Goal: Task Accomplishment & Management: Manage account settings

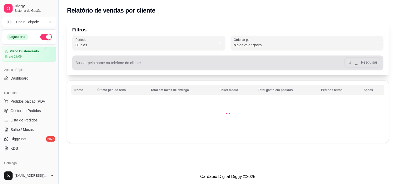
select select "30"
select select "HIGHEST_TOTAL_SPENT_WITH_ORDERS"
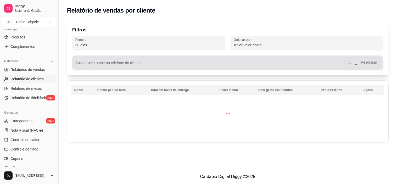
click at [88, 66] on input "Buscar pelo nome ou telefone do cliente" at bounding box center [209, 64] width 269 height 5
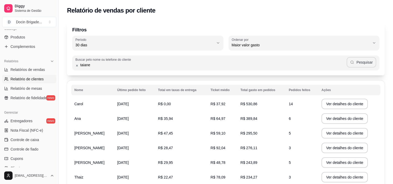
type input "taiane"
click at [364, 59] on button "Pesquisar" at bounding box center [361, 62] width 30 height 10
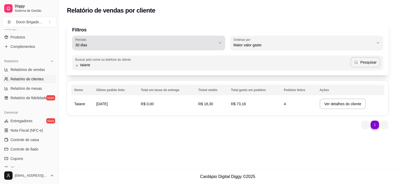
click at [87, 43] on span "30 dias" at bounding box center [145, 44] width 140 height 5
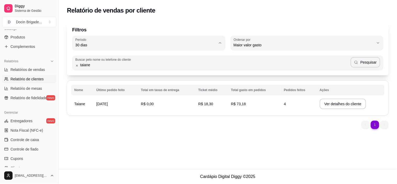
click at [84, 104] on li "45 dias" at bounding box center [148, 100] width 143 height 8
type input "45"
select select "45"
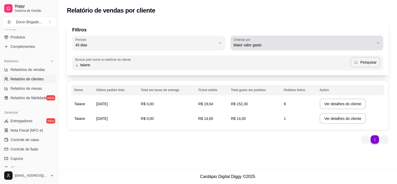
click at [265, 38] on div "Maior valor gasto" at bounding box center [304, 43] width 140 height 10
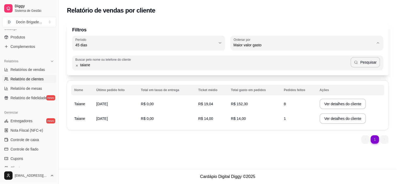
click at [258, 56] on span "Maior número de pedidos" at bounding box center [304, 57] width 134 height 5
type input "HIGHEST_ORDER_COUNT"
select select "HIGHEST_ORDER_COUNT"
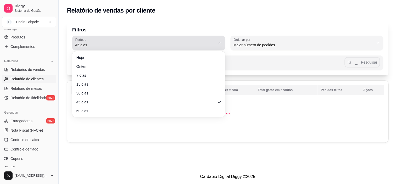
click at [124, 47] on span "45 dias" at bounding box center [145, 44] width 140 height 5
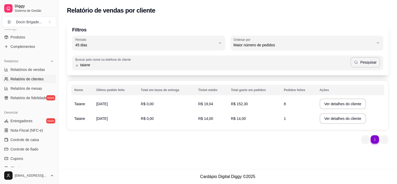
click at [90, 109] on span "60 dias" at bounding box center [146, 108] width 134 height 5
type input "60"
select select "60"
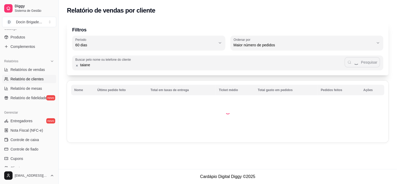
scroll to position [5, 0]
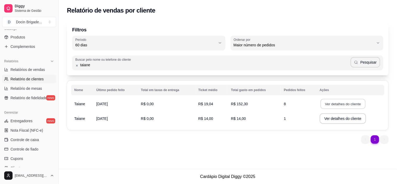
click at [350, 106] on button "Ver detalhes do cliente" at bounding box center [342, 104] width 45 height 10
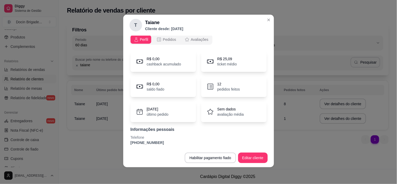
scroll to position [0, 0]
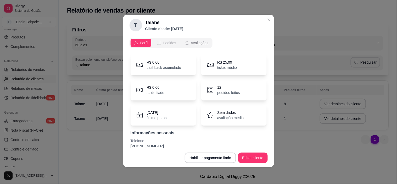
click at [168, 45] on span "Pedidos" at bounding box center [169, 42] width 13 height 5
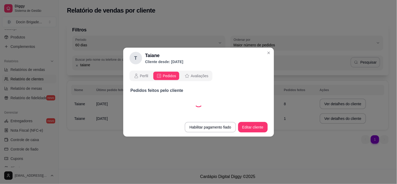
select select "30"
select select "ALL"
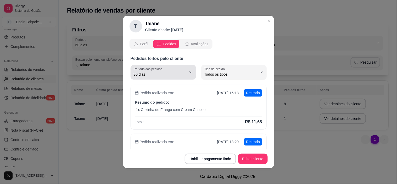
click at [155, 73] on span "30 dias" at bounding box center [160, 74] width 53 height 5
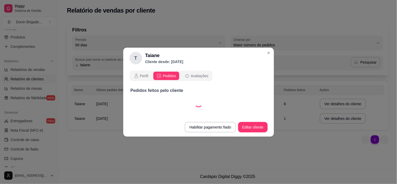
select select "45"
select select "ALL"
select select "45"
select select "ALL"
select select "45"
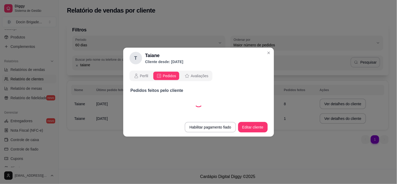
select select "ALL"
select select "45"
select select "ALL"
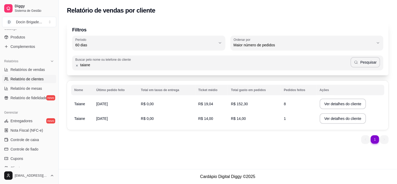
click at [267, 19] on div "Filtros 60 Período Hoje Ontem 7 dias 15 dias 30 dias 45 dias 60 dias Período 60…" at bounding box center [228, 84] width 338 height 132
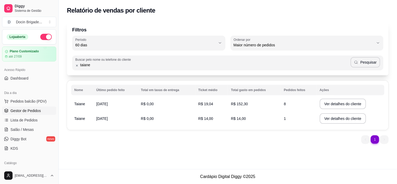
click at [17, 111] on span "Gestor de Pedidos" at bounding box center [25, 110] width 30 height 5
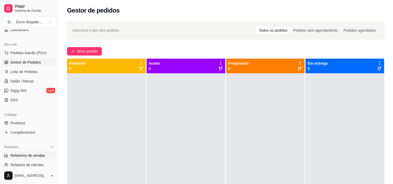
scroll to position [87, 0]
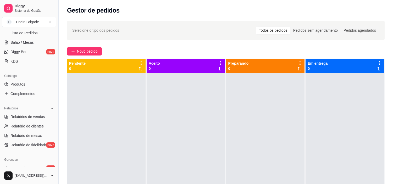
click at [12, 79] on div "Catálogo" at bounding box center [29, 76] width 54 height 8
click at [15, 87] on link "Produtos" at bounding box center [29, 84] width 54 height 8
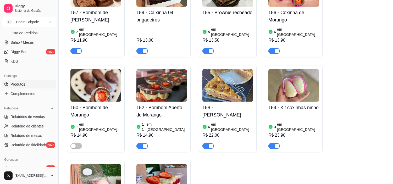
scroll to position [668, 0]
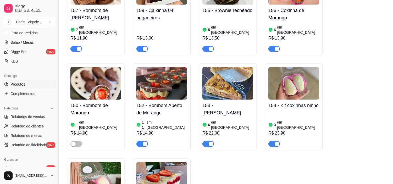
click at [95, 67] on img at bounding box center [95, 83] width 51 height 33
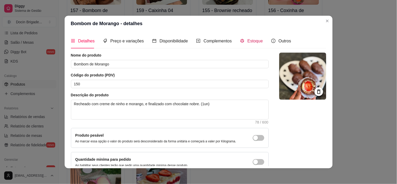
click at [248, 43] on span "Estoque" at bounding box center [254, 41] width 15 height 4
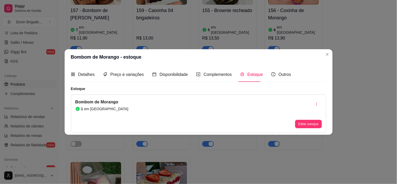
click at [308, 118] on div "Editar estoque" at bounding box center [308, 113] width 26 height 29
click at [307, 126] on button "Editar estoque" at bounding box center [308, 124] width 26 height 8
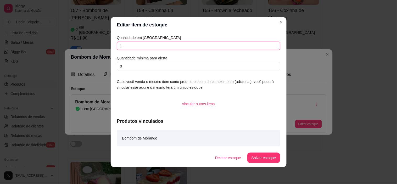
click at [132, 48] on input "1" at bounding box center [198, 46] width 163 height 8
type input "6"
click at [273, 157] on button "Salvar estoque" at bounding box center [263, 157] width 33 height 10
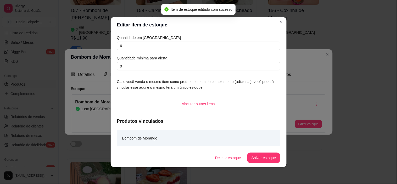
click at [280, 27] on header "Editar item de estoque" at bounding box center [199, 25] width 176 height 16
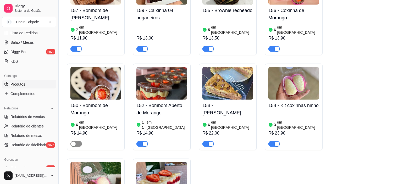
click at [78, 141] on span "button" at bounding box center [76, 144] width 12 height 6
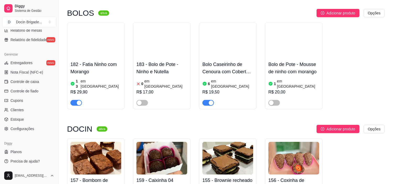
scroll to position [411, 0]
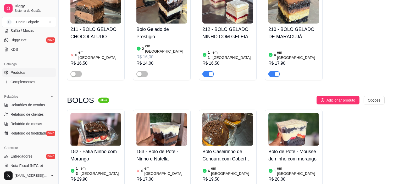
scroll to position [18, 0]
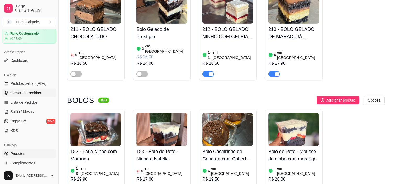
click at [31, 94] on span "Gestor de Pedidos" at bounding box center [25, 92] width 30 height 5
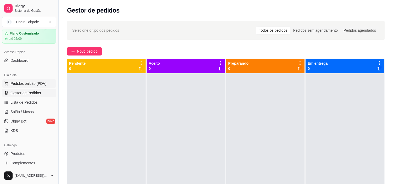
click at [31, 86] on button "Pedidos balcão (PDV)" at bounding box center [29, 83] width 54 height 8
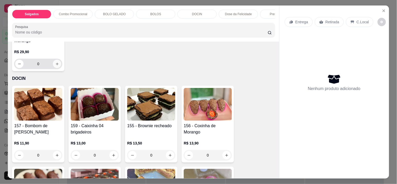
click at [55, 66] on icon "increase-product-quantity" at bounding box center [57, 64] width 4 height 4
type input "1"
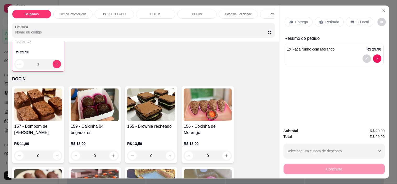
scroll to position [349, 0]
click at [330, 19] on p "Retirada" at bounding box center [332, 21] width 14 height 5
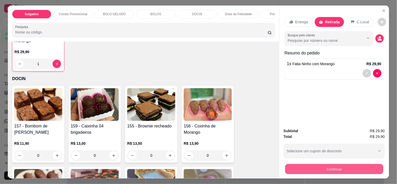
click at [368, 165] on button "Continuar" at bounding box center [334, 169] width 98 height 10
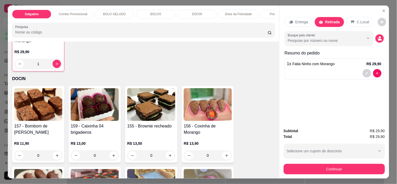
click at [160, 111] on div "Pix" at bounding box center [163, 113] width 6 height 7
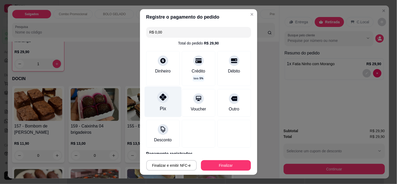
type input "R$ 0,00"
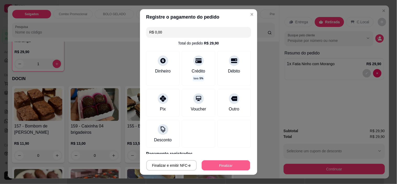
click at [229, 169] on button "Finalizar" at bounding box center [226, 165] width 48 height 10
type input "0"
type input "-R$ 29,90"
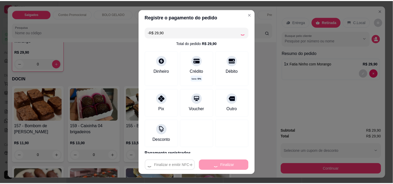
scroll to position [349, 0]
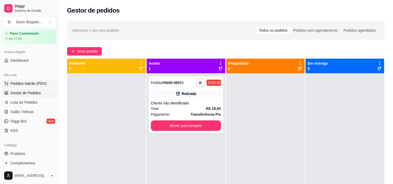
scroll to position [47, 0]
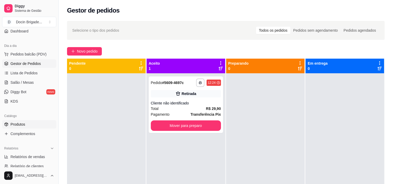
click at [26, 125] on link "Produtos" at bounding box center [29, 124] width 54 height 8
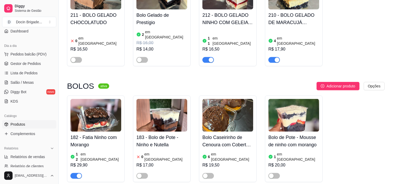
scroll to position [436, 0]
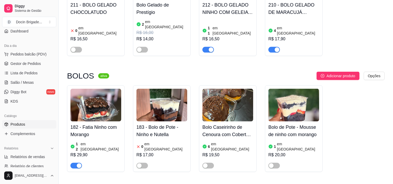
click at [111, 123] on h4 "182 - Fatia Ninho com Morango" at bounding box center [95, 130] width 51 height 15
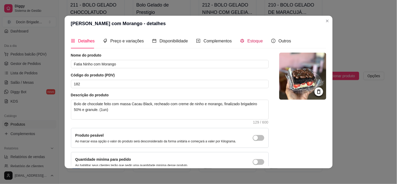
click at [247, 43] on span "Estoque" at bounding box center [254, 41] width 15 height 4
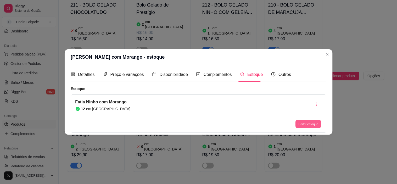
click at [305, 126] on button "Editar estoque" at bounding box center [308, 124] width 26 height 8
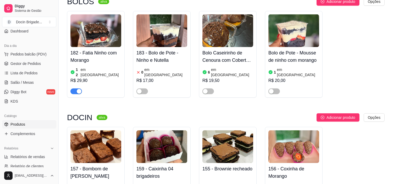
scroll to position [523, 0]
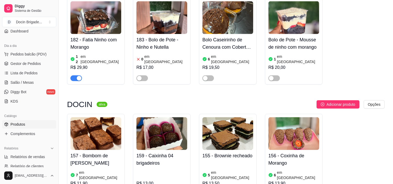
click at [103, 169] on div "7 em estoque R$ 11,90" at bounding box center [95, 183] width 51 height 28
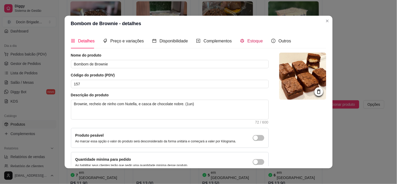
click at [248, 43] on span "Estoque" at bounding box center [254, 41] width 15 height 4
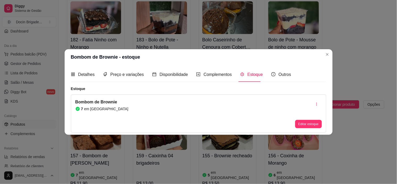
click at [303, 129] on div "Bombom de Brownie 7 em estoque Editar estoque" at bounding box center [198, 113] width 255 height 38
click at [303, 126] on button "Editar estoque" at bounding box center [308, 124] width 26 height 8
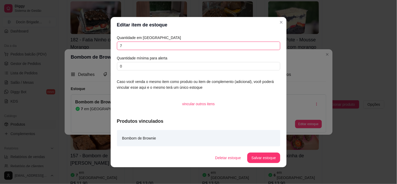
click at [229, 42] on input "7" at bounding box center [198, 46] width 163 height 8
type input "6"
click at [255, 158] on button "Salvar estoque" at bounding box center [264, 157] width 32 height 10
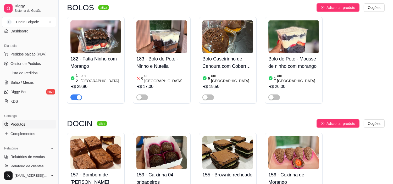
scroll to position [494, 0]
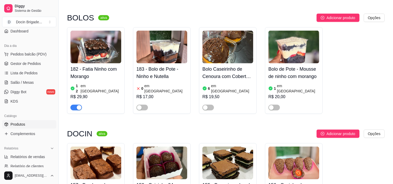
click at [89, 31] on img at bounding box center [95, 47] width 51 height 33
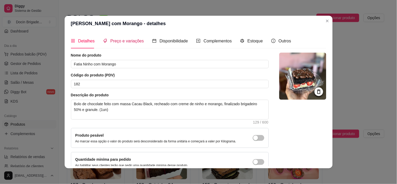
click at [122, 44] on div "Preço e variações" at bounding box center [123, 41] width 41 height 7
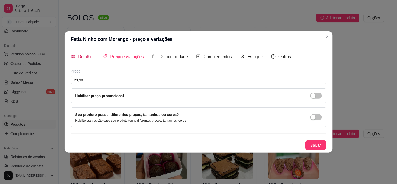
click at [92, 60] on div "Detalhes" at bounding box center [83, 56] width 24 height 7
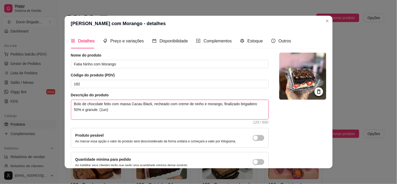
drag, startPoint x: 111, startPoint y: 113, endPoint x: 393, endPoint y: 84, distance: 283.3
click at [112, 113] on textarea "Bolo de chocolate feito com massa Cacau Black, recheado com creme de ninho e mo…" at bounding box center [169, 109] width 197 height 19
click at [328, 24] on header "[PERSON_NAME] com Morango - detalhes" at bounding box center [199, 24] width 268 height 16
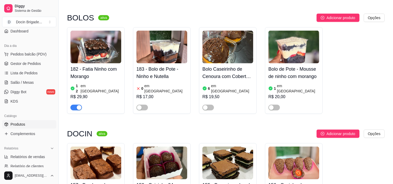
click at [83, 31] on img at bounding box center [95, 47] width 51 height 33
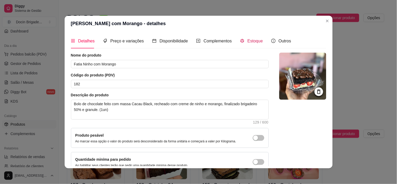
click at [241, 38] on div "Estoque" at bounding box center [251, 41] width 23 height 7
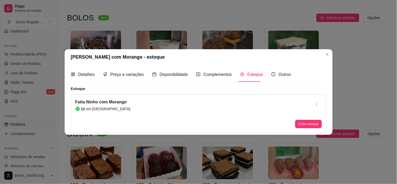
click at [311, 129] on div "[PERSON_NAME] com Morango 12 em estoque Editar estoque" at bounding box center [198, 113] width 255 height 38
click at [304, 125] on button "Editar estoque" at bounding box center [308, 124] width 26 height 8
click at [146, 40] on article "Quantidade em [GEOGRAPHIC_DATA]" at bounding box center [198, 38] width 163 height 6
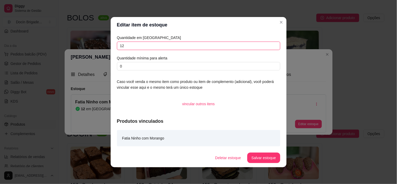
click at [147, 49] on input "12" at bounding box center [198, 46] width 163 height 8
type input "10"
click at [275, 157] on button "Salvar estoque" at bounding box center [264, 157] width 32 height 10
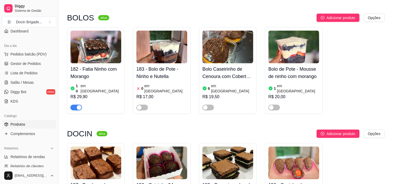
click at [90, 31] on img at bounding box center [95, 47] width 51 height 33
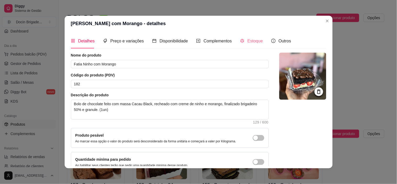
click at [253, 37] on div "Estoque" at bounding box center [251, 40] width 23 height 15
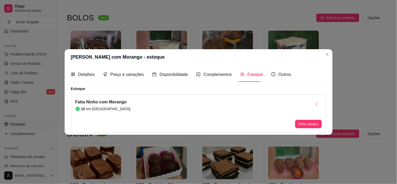
click at [314, 121] on button "Editar estoque" at bounding box center [308, 124] width 26 height 8
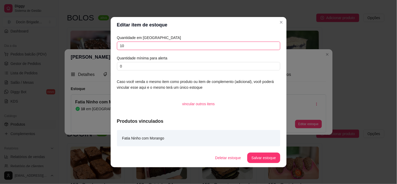
click at [162, 49] on input "10" at bounding box center [198, 46] width 163 height 8
type input "1"
type input "7"
click at [260, 151] on footer "Deletar estoque Salvar estoque" at bounding box center [199, 157] width 176 height 19
click at [260, 158] on button "Salvar estoque" at bounding box center [264, 157] width 32 height 10
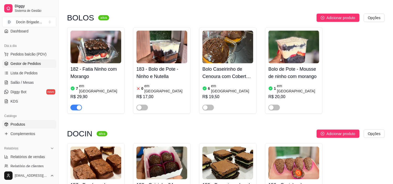
click at [22, 65] on span "Gestor de Pedidos" at bounding box center [25, 63] width 30 height 5
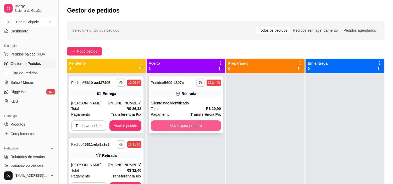
click at [187, 127] on button "Mover para preparo" at bounding box center [186, 125] width 70 height 10
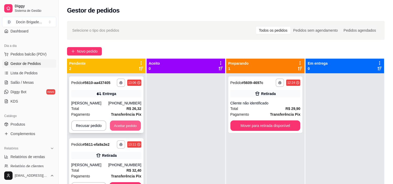
click at [121, 125] on button "Aceitar pedido" at bounding box center [125, 126] width 31 height 10
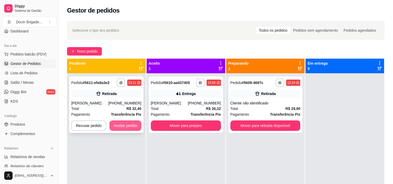
click at [123, 126] on button "Aceitar pedido" at bounding box center [125, 125] width 32 height 10
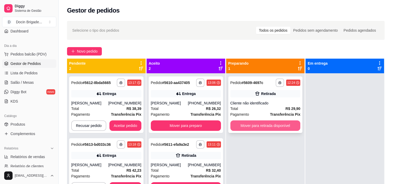
click at [246, 124] on button "Mover para retirada disponível" at bounding box center [265, 125] width 70 height 10
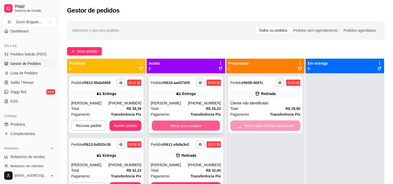
click at [194, 127] on button "Mover para preparo" at bounding box center [186, 126] width 68 height 10
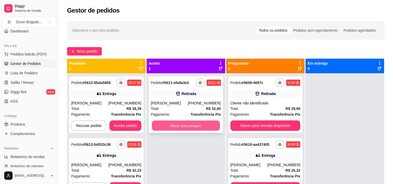
click at [194, 127] on button "Mover para preparo" at bounding box center [186, 126] width 68 height 10
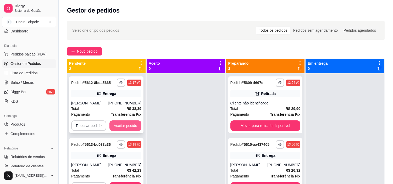
click at [115, 131] on button "Aceitar pedido" at bounding box center [125, 125] width 32 height 10
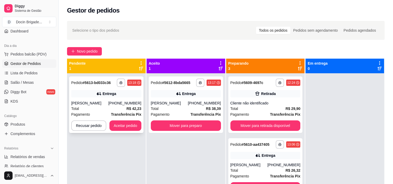
click at [122, 132] on div "**********" at bounding box center [106, 104] width 74 height 56
click at [126, 128] on button "Aceitar pedido" at bounding box center [125, 125] width 32 height 10
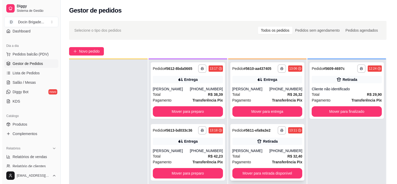
scroll to position [14, 0]
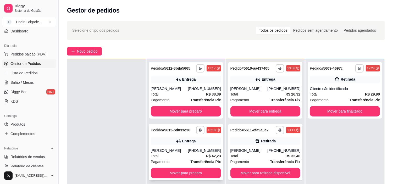
click at [193, 144] on div "Entrega" at bounding box center [189, 140] width 14 height 5
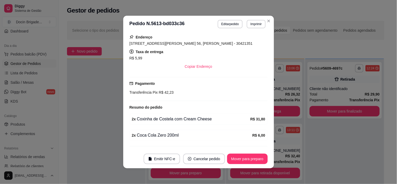
scroll to position [116, 0]
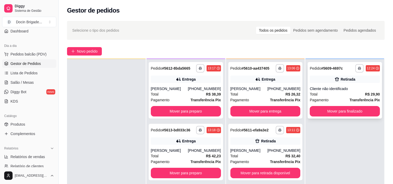
click at [338, 90] on div "Cliente não identificado" at bounding box center [344, 88] width 70 height 5
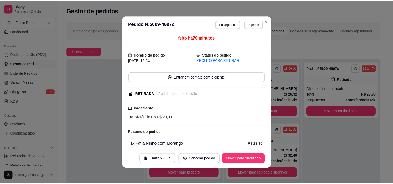
scroll to position [23, 0]
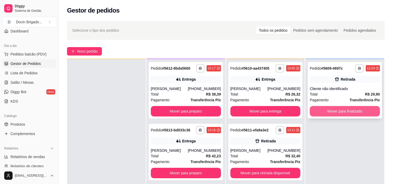
click at [329, 112] on button "Mover para finalizado" at bounding box center [344, 111] width 70 height 10
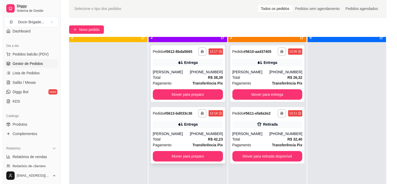
scroll to position [14, 0]
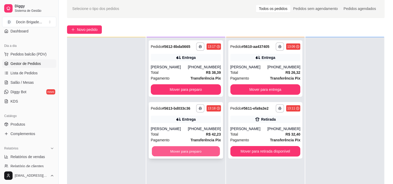
click at [195, 156] on button "Mover para preparo" at bounding box center [186, 151] width 68 height 10
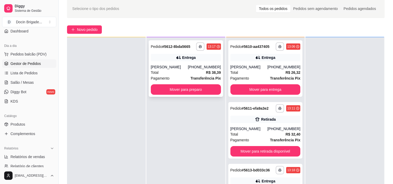
click at [181, 70] on div "[PERSON_NAME]" at bounding box center [169, 66] width 37 height 5
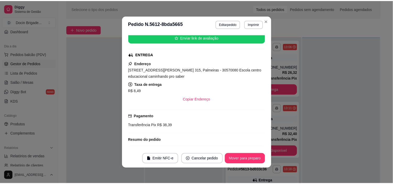
scroll to position [103, 0]
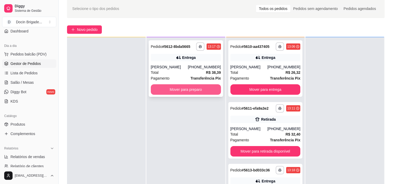
click at [174, 93] on button "Mover para preparo" at bounding box center [186, 89] width 70 height 10
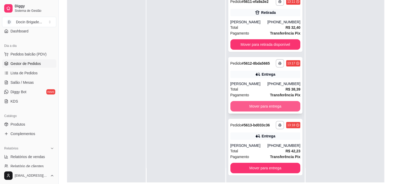
scroll to position [80, 0]
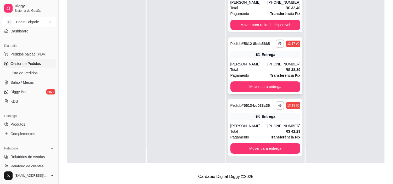
click at [252, 67] on div "Total R$ 38,39" at bounding box center [265, 70] width 70 height 6
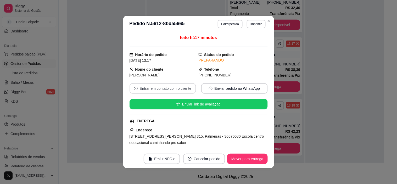
click at [158, 90] on button "Entrar em contato com o cliente" at bounding box center [162, 88] width 66 height 10
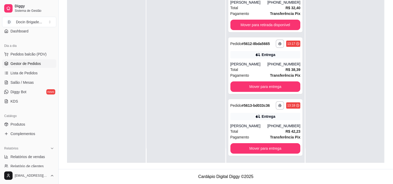
scroll to position [0, 0]
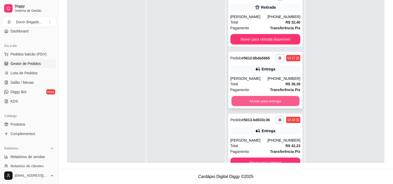
click at [264, 104] on button "Mover para entrega" at bounding box center [265, 101] width 68 height 10
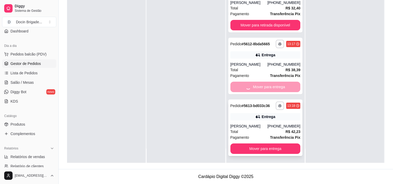
scroll to position [14, 0]
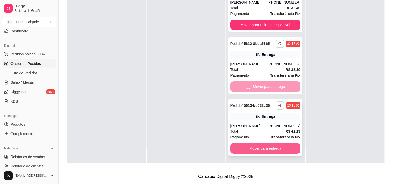
click at [260, 146] on button "Mover para entrega" at bounding box center [265, 148] width 70 height 10
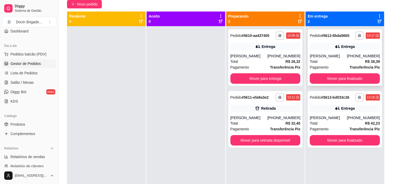
scroll to position [0, 0]
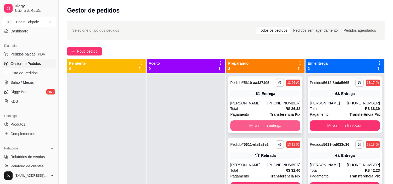
click at [261, 128] on button "Mover para entrega" at bounding box center [265, 125] width 70 height 10
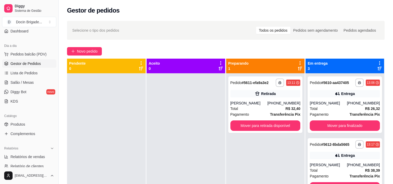
scroll to position [14, 0]
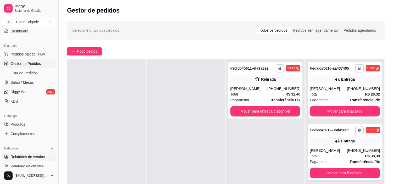
click at [36, 157] on span "Relatórios de vendas" at bounding box center [27, 156] width 35 height 5
select select "ALL"
select select "0"
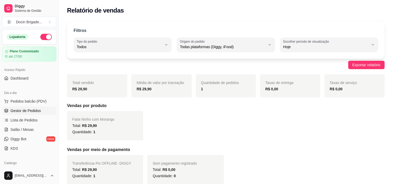
click at [19, 111] on span "Gestor de Pedidos" at bounding box center [25, 110] width 30 height 5
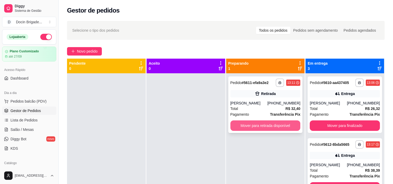
click at [285, 129] on button "Mover para retirada disponível" at bounding box center [265, 125] width 70 height 10
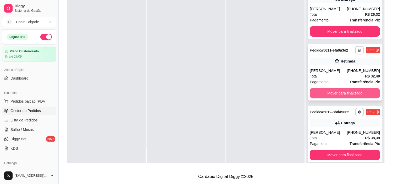
click at [341, 92] on button "Mover para finalizado" at bounding box center [344, 93] width 70 height 10
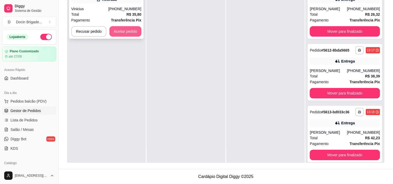
click at [124, 35] on button "Aceitar pedido" at bounding box center [125, 31] width 32 height 10
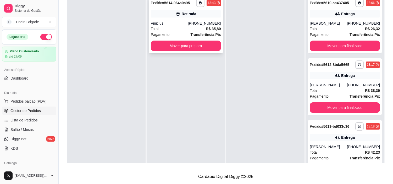
click at [171, 48] on button "Mover para preparo" at bounding box center [186, 46] width 70 height 10
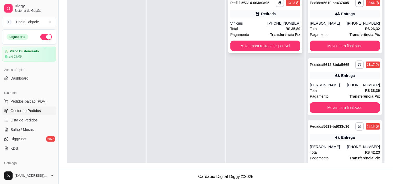
click at [254, 48] on button "Mover para retirada disponível" at bounding box center [265, 46] width 70 height 10
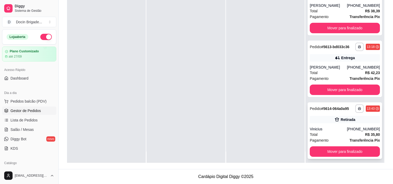
scroll to position [14, 0]
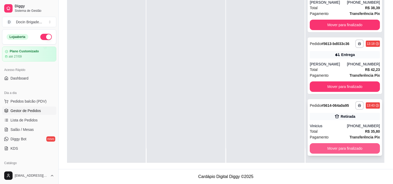
click at [335, 147] on button "Mover para finalizado" at bounding box center [344, 148] width 70 height 10
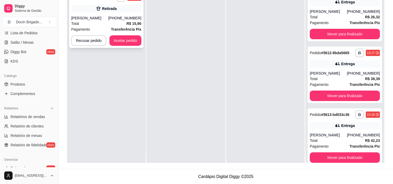
scroll to position [0, 0]
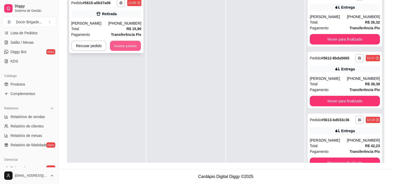
click at [121, 44] on button "Aceitar pedido" at bounding box center [125, 46] width 31 height 10
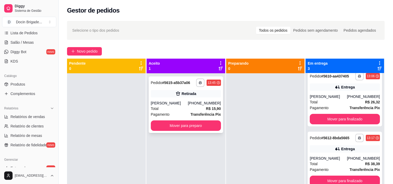
click at [175, 118] on div "**********" at bounding box center [186, 104] width 74 height 56
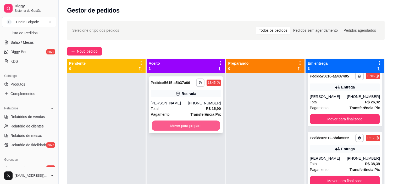
click at [199, 126] on button "Mover para preparo" at bounding box center [186, 126] width 68 height 10
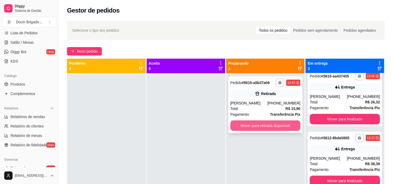
click at [263, 128] on button "Mover para retirada disponível" at bounding box center [265, 125] width 70 height 10
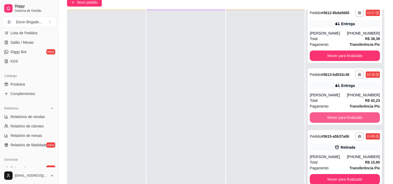
scroll to position [80, 0]
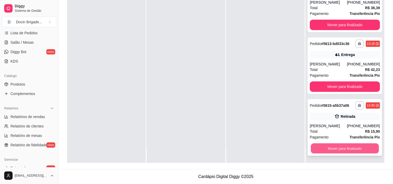
click at [341, 147] on button "Mover para finalizado" at bounding box center [344, 148] width 68 height 10
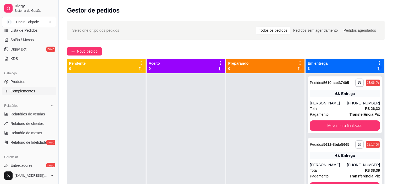
scroll to position [87, 0]
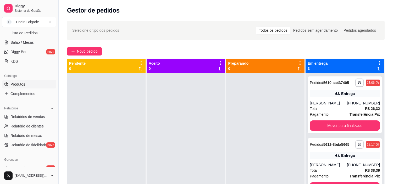
click at [9, 87] on link "Produtos" at bounding box center [29, 84] width 54 height 8
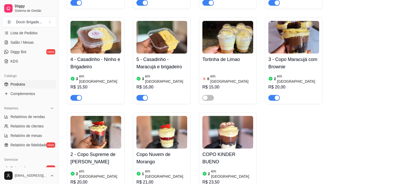
scroll to position [1046, 0]
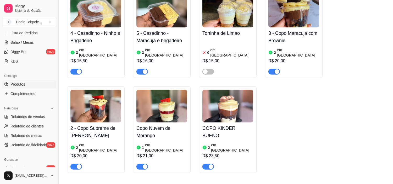
click at [160, 86] on div "Copo Nuvem de Morango 1 em estoque R$ 21,00" at bounding box center [162, 129] width 58 height 87
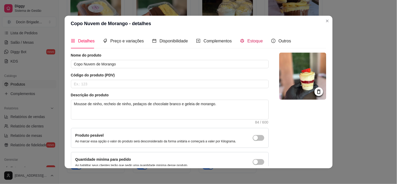
click at [241, 43] on div "Estoque" at bounding box center [251, 41] width 23 height 7
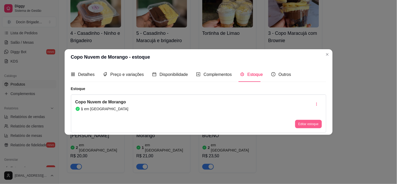
click at [312, 122] on button "Editar estoque" at bounding box center [308, 124] width 26 height 8
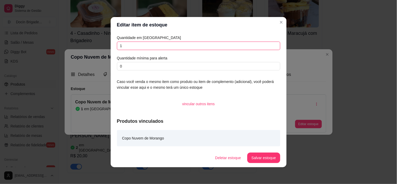
click at [165, 47] on input "1" at bounding box center [198, 46] width 163 height 8
type input "2"
click at [270, 158] on button "Salvar estoque" at bounding box center [263, 157] width 33 height 10
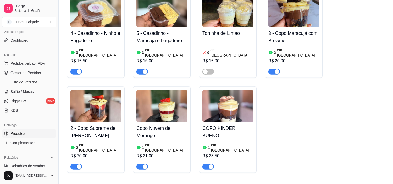
scroll to position [0, 0]
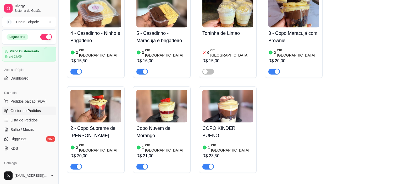
click at [23, 108] on span "Gestor de Pedidos" at bounding box center [25, 110] width 30 height 5
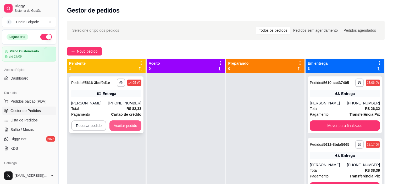
click at [133, 124] on button "Aceitar pedido" at bounding box center [125, 125] width 32 height 10
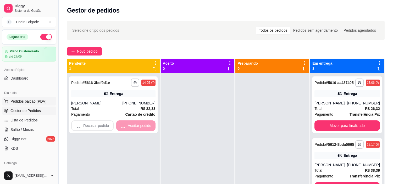
click at [41, 101] on span "Pedidos balcão (PDV)" at bounding box center [28, 101] width 36 height 5
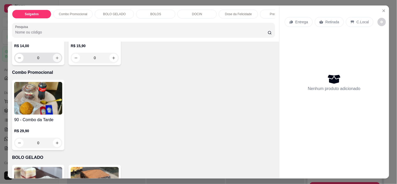
click at [55, 58] on icon "increase-product-quantity" at bounding box center [57, 58] width 4 height 4
type input "1"
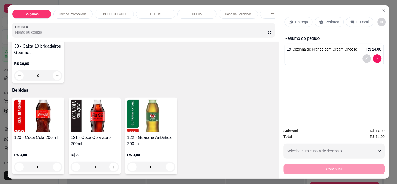
scroll to position [938, 0]
click at [54, 163] on button "increase-product-quantity" at bounding box center [57, 167] width 8 height 8
type input "1"
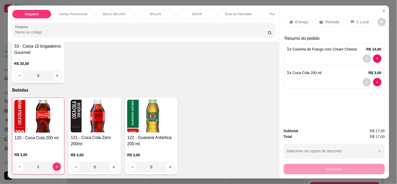
click at [328, 19] on p "Retirada" at bounding box center [332, 21] width 14 height 5
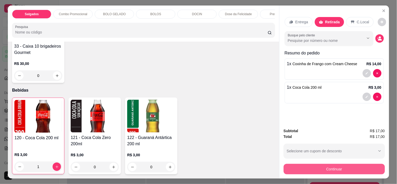
click at [336, 167] on button "Continuar" at bounding box center [333, 169] width 101 height 10
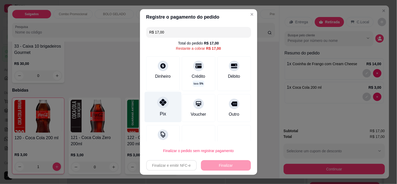
click at [158, 107] on div at bounding box center [163, 103] width 12 height 12
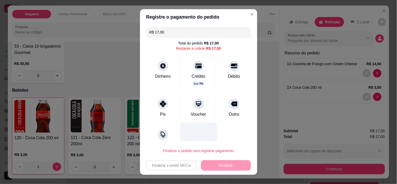
type input "R$ 0,00"
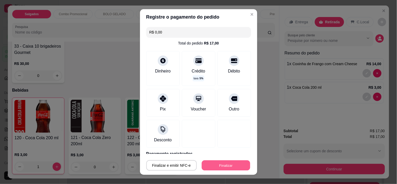
click at [215, 165] on button "Finalizar" at bounding box center [226, 165] width 48 height 10
type input "0"
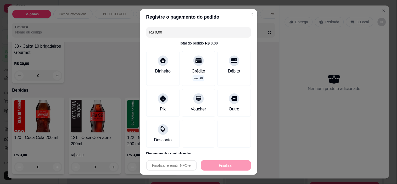
type input "-R$ 17,00"
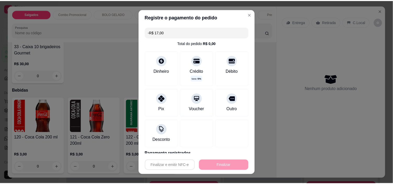
scroll to position [938, 0]
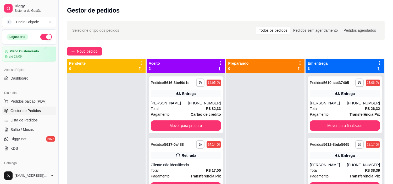
scroll to position [14, 0]
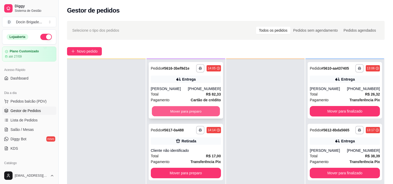
click at [208, 113] on button "Mover para preparo" at bounding box center [186, 111] width 68 height 10
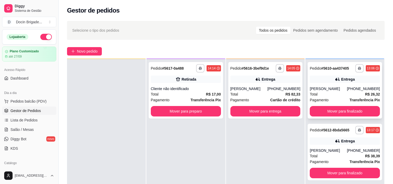
click at [339, 116] on div "**********" at bounding box center [344, 90] width 74 height 56
click at [321, 114] on button "Mover para finalizado" at bounding box center [344, 111] width 70 height 10
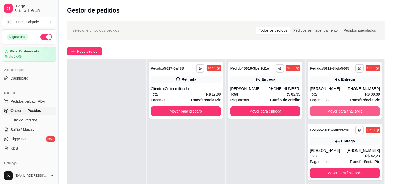
click at [325, 111] on button "Mover para finalizado" at bounding box center [344, 111] width 70 height 10
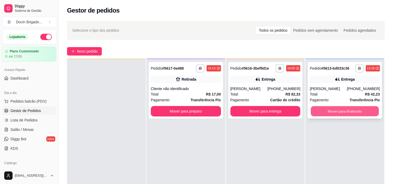
click at [326, 112] on button "Mover para finalizado" at bounding box center [344, 111] width 68 height 10
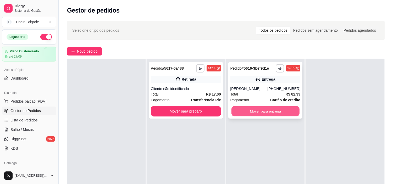
click at [283, 111] on button "Mover para entrega" at bounding box center [265, 111] width 68 height 10
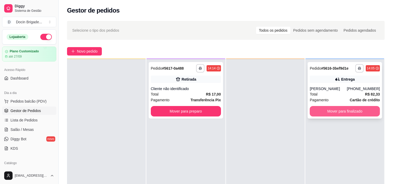
click at [333, 111] on button "Mover para finalizado" at bounding box center [344, 111] width 70 height 10
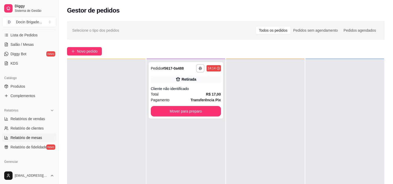
scroll to position [87, 0]
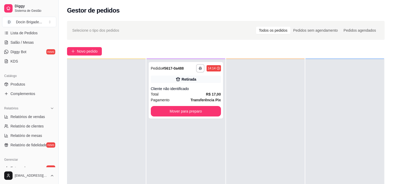
click at [19, 89] on ul "Produtos Complementos" at bounding box center [29, 89] width 54 height 18
click at [19, 88] on link "Produtos" at bounding box center [29, 84] width 54 height 8
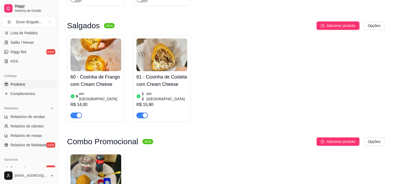
scroll to position [145, 0]
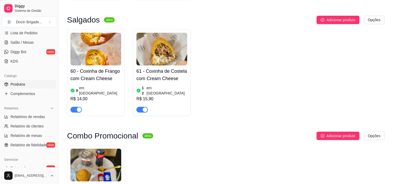
click at [160, 49] on img at bounding box center [161, 49] width 51 height 33
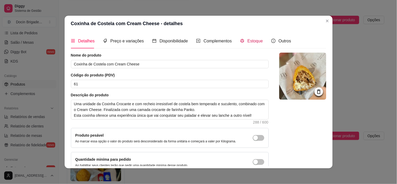
click at [247, 39] on span "Estoque" at bounding box center [254, 41] width 15 height 4
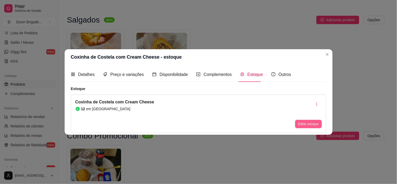
click at [299, 124] on button "Editar estoque" at bounding box center [308, 124] width 26 height 8
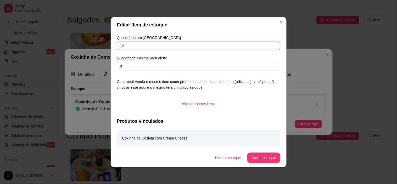
click at [130, 45] on input "12" at bounding box center [198, 46] width 163 height 8
type input "11"
click at [260, 158] on button "Salvar estoque" at bounding box center [263, 157] width 33 height 10
click at [260, 158] on button "Salvar estoque" at bounding box center [264, 157] width 32 height 10
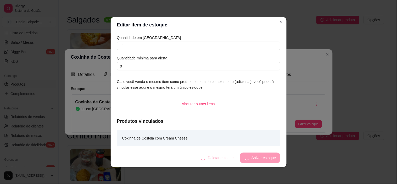
click at [278, 17] on header "Editar item de estoque" at bounding box center [199, 25] width 176 height 16
click at [280, 28] on header "Editar item de estoque" at bounding box center [199, 25] width 176 height 16
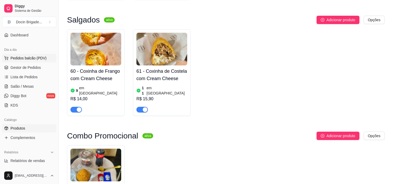
scroll to position [0, 0]
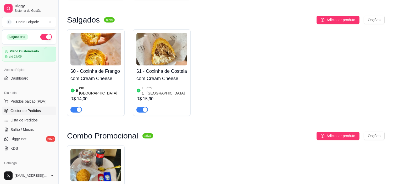
click at [39, 108] on span "Gestor de Pedidos" at bounding box center [25, 110] width 30 height 5
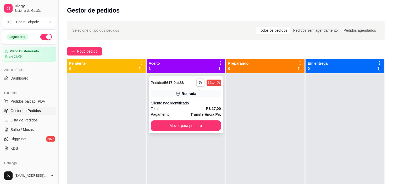
click at [193, 126] on button "Mover para preparo" at bounding box center [186, 125] width 70 height 10
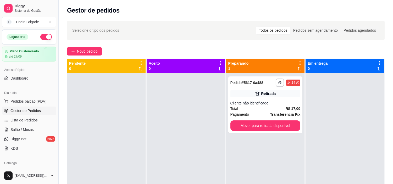
scroll to position [58, 0]
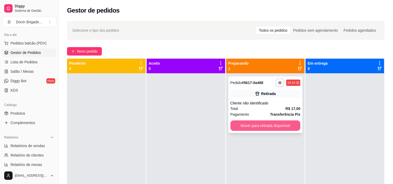
click at [259, 128] on button "Mover para retirada disponível" at bounding box center [265, 125] width 70 height 10
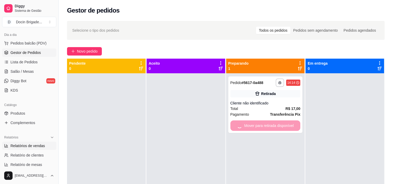
click at [46, 147] on link "Relatórios de vendas" at bounding box center [29, 145] width 54 height 8
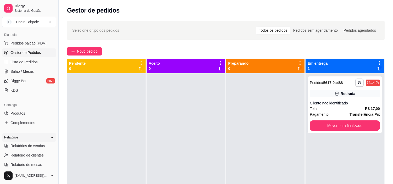
select select "ALL"
select select "0"
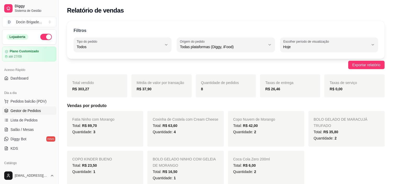
click at [21, 114] on link "Gestor de Pedidos" at bounding box center [29, 110] width 54 height 8
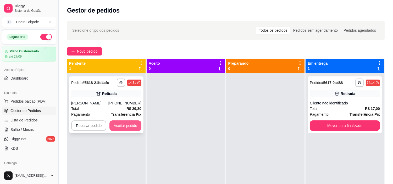
click at [128, 128] on button "Aceitar pedido" at bounding box center [125, 125] width 32 height 10
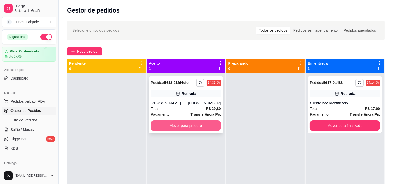
click at [192, 127] on button "Mover para preparo" at bounding box center [186, 125] width 70 height 10
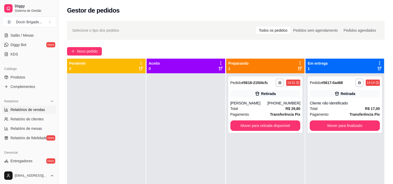
scroll to position [116, 0]
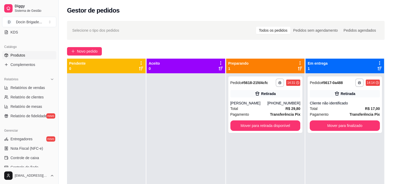
click at [16, 53] on span "Produtos" at bounding box center [17, 55] width 15 height 5
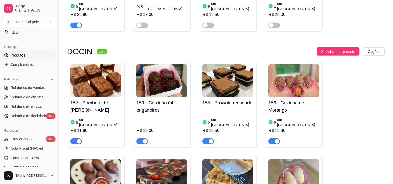
scroll to position [668, 0]
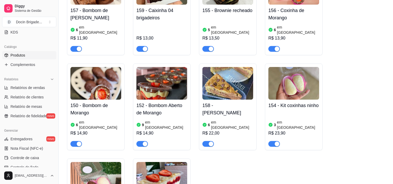
click at [247, 67] on img at bounding box center [227, 83] width 51 height 33
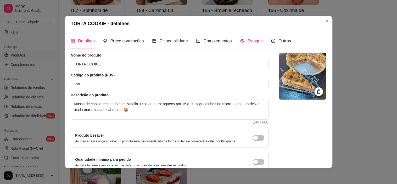
click at [253, 40] on span "Estoque" at bounding box center [254, 41] width 15 height 4
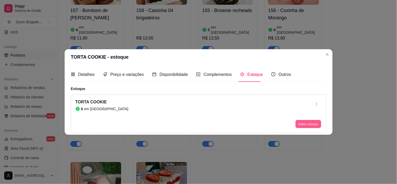
click at [300, 121] on button "Editar estoque" at bounding box center [308, 124] width 26 height 8
click at [128, 46] on input "6" at bounding box center [198, 46] width 163 height 8
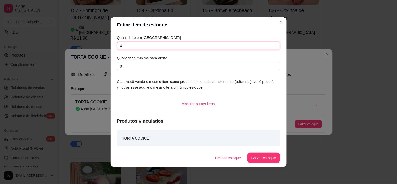
type input "4"
click at [274, 161] on button "Salvar estoque" at bounding box center [264, 157] width 32 height 10
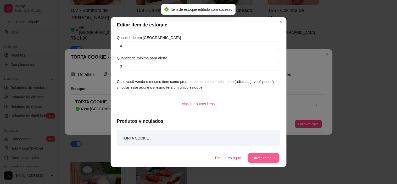
click at [273, 160] on button "Salvar estoque" at bounding box center [264, 157] width 32 height 10
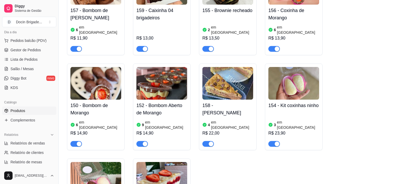
scroll to position [0, 0]
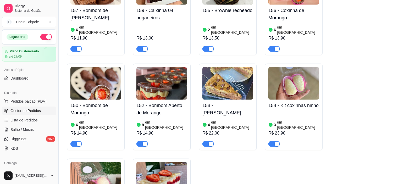
click at [27, 109] on span "Gestor de Pedidos" at bounding box center [25, 110] width 30 height 5
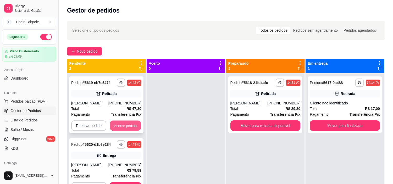
click at [127, 122] on button "Aceitar pedido" at bounding box center [125, 126] width 31 height 10
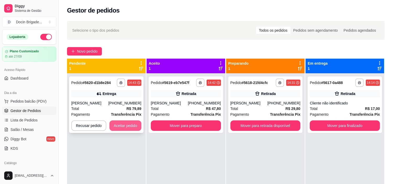
click at [131, 124] on button "Aceitar pedido" at bounding box center [125, 125] width 32 height 10
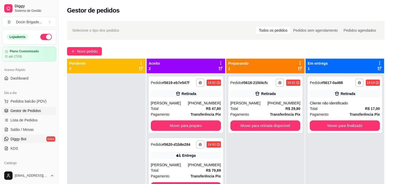
scroll to position [58, 0]
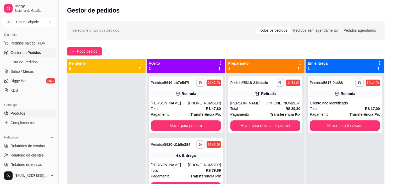
click at [26, 116] on link "Produtos" at bounding box center [29, 113] width 54 height 8
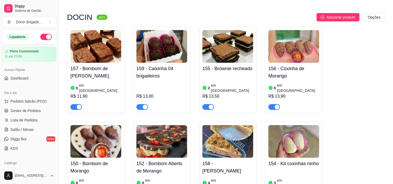
click at [86, 122] on div "150 - Bombom de Morango 6 em estoque R$ 14,90" at bounding box center [96, 165] width 58 height 87
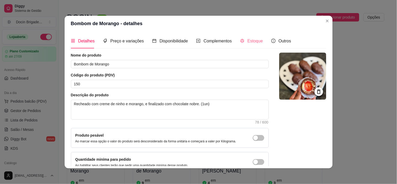
click at [256, 47] on div "Estoque" at bounding box center [251, 40] width 23 height 15
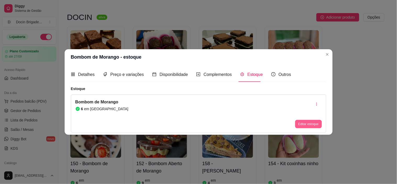
click at [309, 122] on button "Editar estoque" at bounding box center [308, 124] width 26 height 8
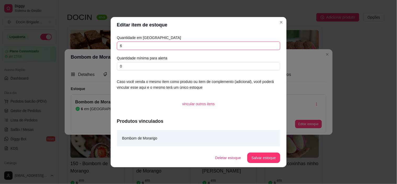
click at [138, 47] on input "6" at bounding box center [198, 46] width 163 height 8
type input "5"
click at [265, 156] on button "Salvar estoque" at bounding box center [263, 157] width 33 height 10
click at [265, 156] on button "Salvar estoque" at bounding box center [264, 157] width 32 height 10
click at [271, 159] on button "Salvar estoque" at bounding box center [263, 157] width 33 height 10
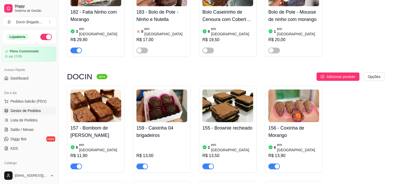
scroll to position [465, 0]
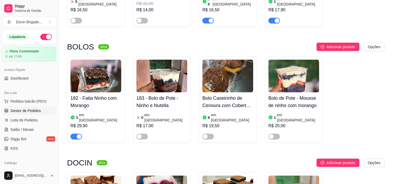
click at [19, 108] on span "Gestor de Pedidos" at bounding box center [25, 110] width 30 height 5
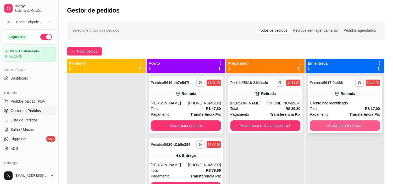
click at [348, 125] on button "Mover para finalizado" at bounding box center [344, 125] width 70 height 10
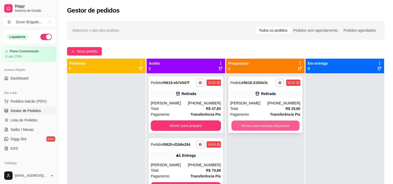
click at [263, 128] on button "Mover para retirada disponível" at bounding box center [265, 126] width 68 height 10
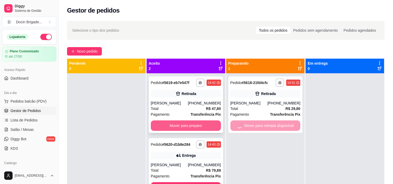
click at [199, 129] on button "Mover para preparo" at bounding box center [186, 125] width 70 height 10
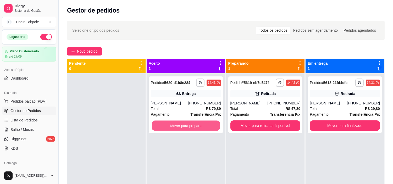
click at [199, 129] on button "Mover para preparo" at bounding box center [186, 126] width 68 height 10
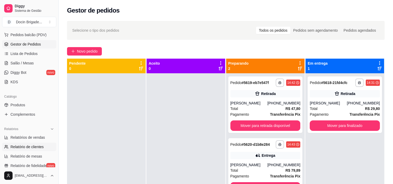
scroll to position [87, 0]
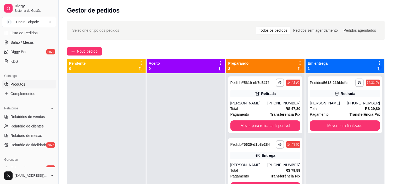
click at [9, 81] on link "Produtos" at bounding box center [29, 84] width 54 height 8
click at [337, 127] on button "Mover para finalizado" at bounding box center [344, 125] width 70 height 10
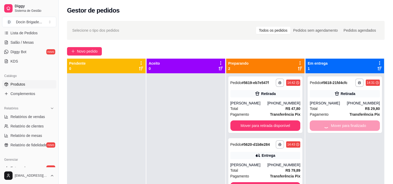
click at [19, 87] on link "Produtos" at bounding box center [29, 84] width 54 height 8
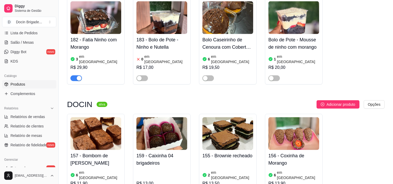
scroll to position [668, 0]
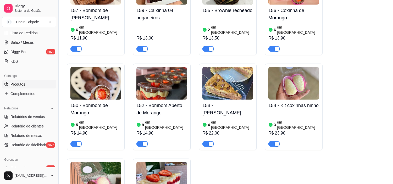
click at [78, 67] on img at bounding box center [95, 83] width 51 height 33
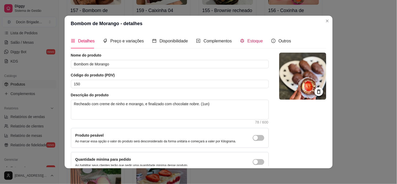
click at [243, 43] on div "Estoque" at bounding box center [251, 41] width 23 height 7
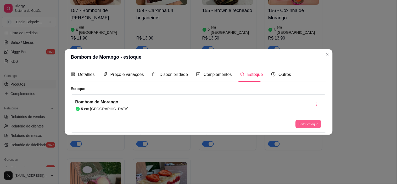
click at [298, 124] on button "Editar estoque" at bounding box center [308, 124] width 26 height 8
click at [123, 51] on div "Quantidade em estoque 5 Quantidade mínima para alerta 0" at bounding box center [198, 53] width 163 height 36
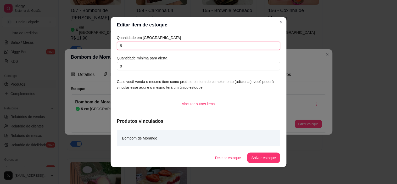
click at [126, 47] on input "5" at bounding box center [198, 46] width 163 height 8
type input "4"
click at [252, 161] on button "Salvar estoque" at bounding box center [263, 157] width 33 height 10
click at [267, 148] on section "Editar item de estoque Quantidade em estoque 4 Quantidade mínima para alerta 0 …" at bounding box center [199, 92] width 176 height 150
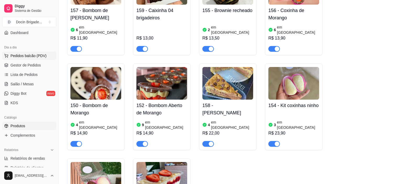
scroll to position [0, 0]
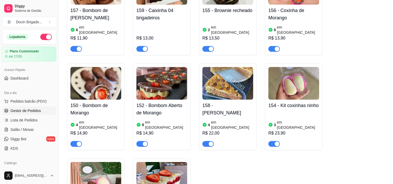
click at [40, 110] on span "Gestor de Pedidos" at bounding box center [25, 110] width 30 height 5
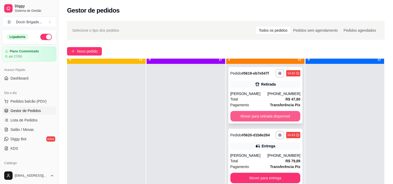
scroll to position [14, 0]
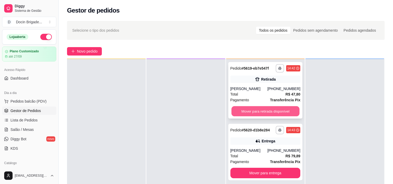
click at [265, 111] on button "Mover para retirada disponível" at bounding box center [265, 111] width 68 height 10
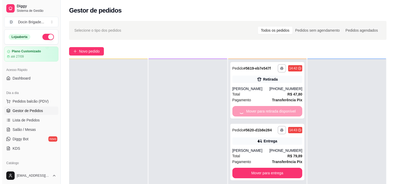
scroll to position [58, 0]
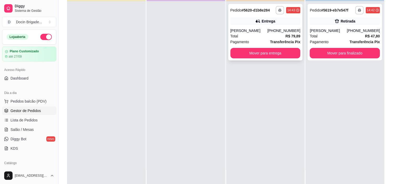
click at [270, 30] on div "[PHONE_NUMBER]" at bounding box center [283, 30] width 33 height 5
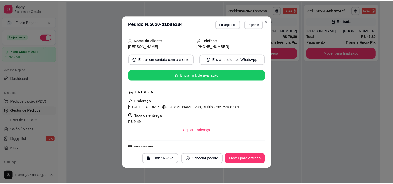
scroll to position [87, 0]
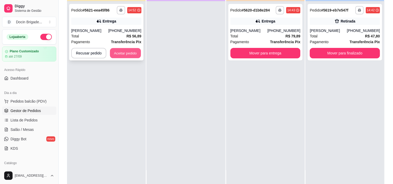
click at [134, 55] on button "Aceitar pedido" at bounding box center [125, 53] width 31 height 10
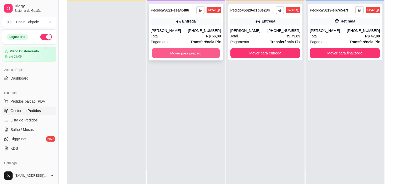
click at [194, 54] on button "Mover para preparo" at bounding box center [186, 53] width 68 height 10
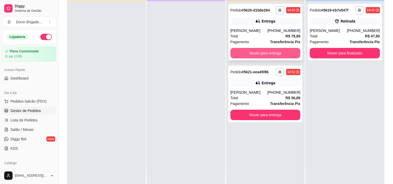
click at [268, 52] on button "Mover para entrega" at bounding box center [265, 53] width 70 height 10
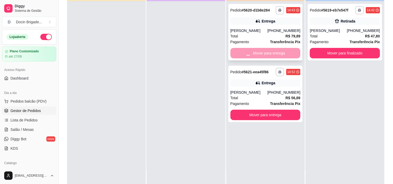
click at [265, 110] on button "Mover para entrega" at bounding box center [265, 115] width 70 height 10
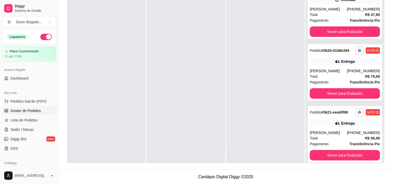
scroll to position [80, 0]
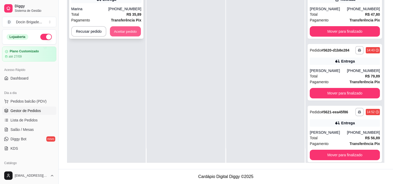
click at [122, 30] on button "Aceitar pedido" at bounding box center [125, 31] width 31 height 10
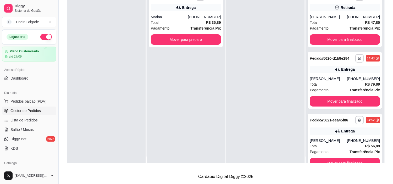
scroll to position [0, 0]
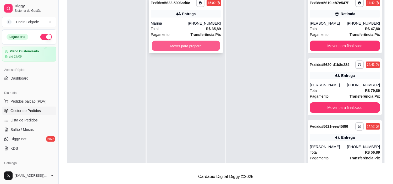
click at [192, 50] on button "Mover para preparo" at bounding box center [186, 46] width 68 height 10
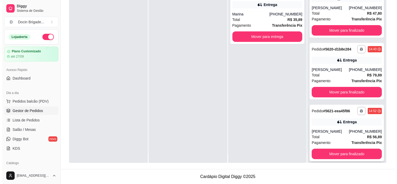
scroll to position [14, 0]
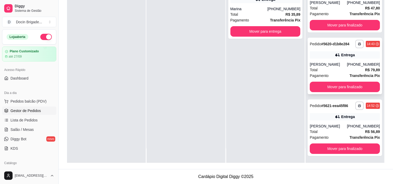
click at [337, 60] on div "**********" at bounding box center [344, 66] width 74 height 56
click at [340, 124] on div "[PERSON_NAME]" at bounding box center [327, 125] width 37 height 5
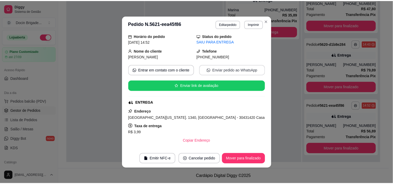
scroll to position [29, 0]
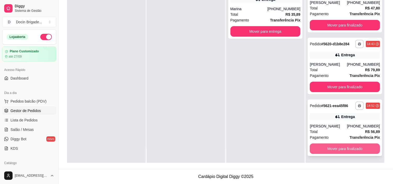
click at [340, 146] on button "Mover para finalizado" at bounding box center [344, 148] width 70 height 10
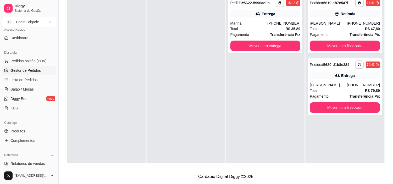
scroll to position [87, 0]
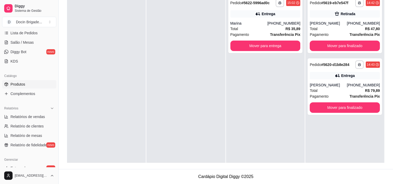
click at [18, 85] on span "Produtos" at bounding box center [17, 84] width 15 height 5
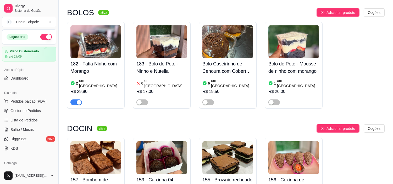
scroll to position [552, 0]
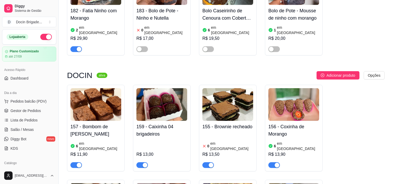
drag, startPoint x: 206, startPoint y: 134, endPoint x: 225, endPoint y: 145, distance: 21.6
click at [206, 162] on span "button" at bounding box center [208, 165] width 12 height 6
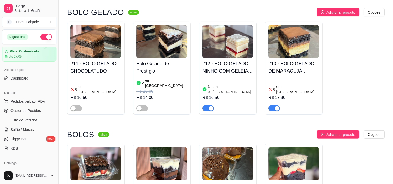
scroll to position [378, 0]
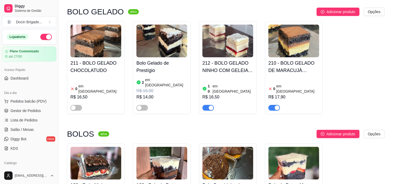
click at [274, 105] on div "button" at bounding box center [276, 107] width 5 height 5
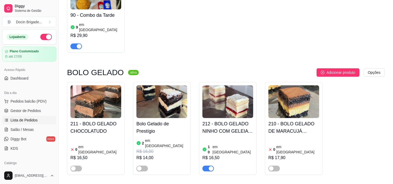
scroll to position [262, 0]
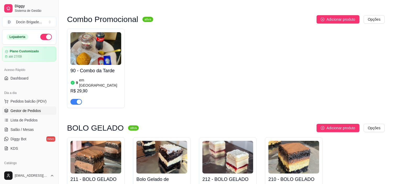
drag, startPoint x: 26, startPoint y: 116, endPoint x: 25, endPoint y: 114, distance: 2.6
click at [26, 116] on link "Lista de Pedidos" at bounding box center [29, 120] width 54 height 8
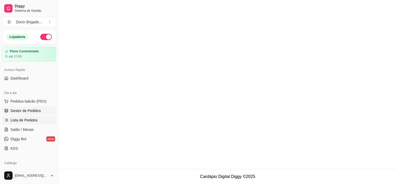
click at [25, 111] on span "Gestor de Pedidos" at bounding box center [25, 110] width 30 height 5
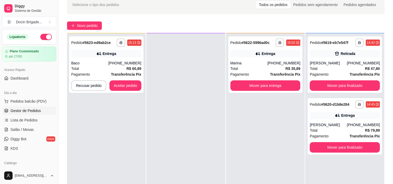
scroll to position [80, 0]
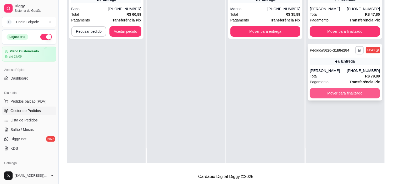
click at [328, 96] on button "Mover para finalizado" at bounding box center [344, 93] width 70 height 10
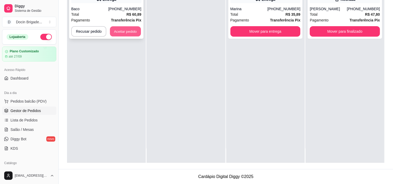
click at [122, 32] on button "Aceitar pedido" at bounding box center [125, 31] width 31 height 10
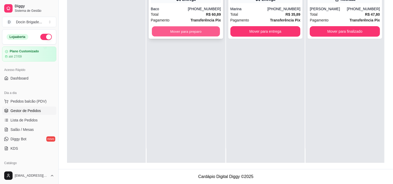
click at [203, 32] on button "Mover para preparo" at bounding box center [186, 31] width 68 height 10
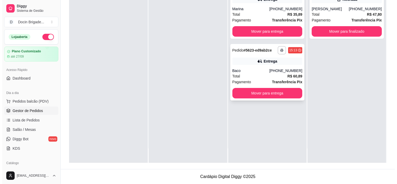
scroll to position [0, 0]
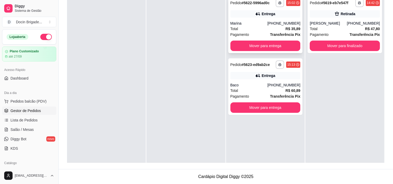
click at [255, 15] on icon at bounding box center [257, 13] width 5 height 5
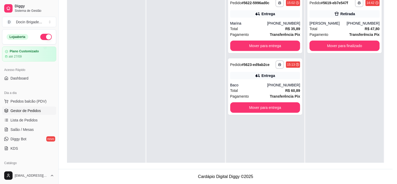
scroll to position [97, 0]
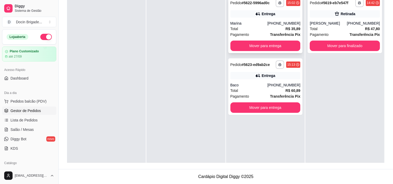
click at [271, 19] on div "**********" at bounding box center [265, 25] width 74 height 56
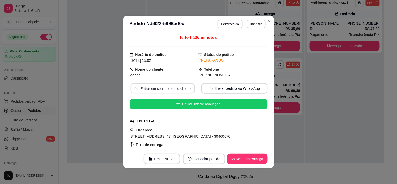
click at [176, 88] on button "Entrar em contato com o cliente" at bounding box center [162, 88] width 64 height 10
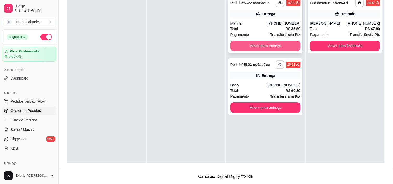
click at [257, 46] on button "Mover para entrega" at bounding box center [265, 46] width 70 height 10
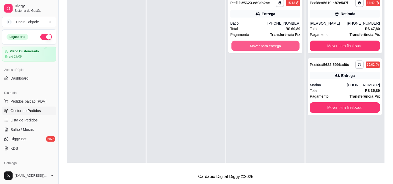
click at [257, 46] on button "Mover para entrega" at bounding box center [265, 46] width 68 height 10
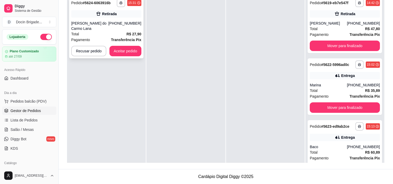
click at [126, 18] on div "**********" at bounding box center [106, 28] width 74 height 62
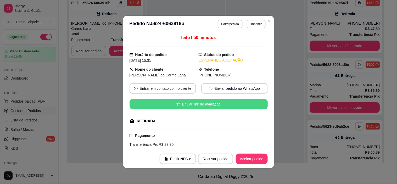
scroll to position [72, 0]
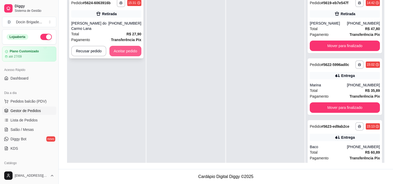
click at [124, 46] on button "Aceitar pedido" at bounding box center [125, 51] width 32 height 10
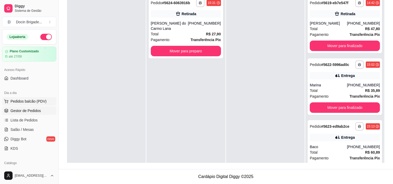
click at [20, 101] on span "Pedidos balcão (PDV)" at bounding box center [28, 101] width 36 height 5
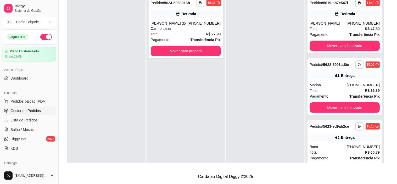
scroll to position [87, 0]
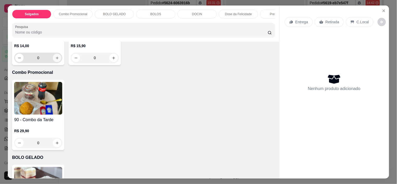
click at [57, 60] on button "increase-product-quantity" at bounding box center [57, 58] width 8 height 8
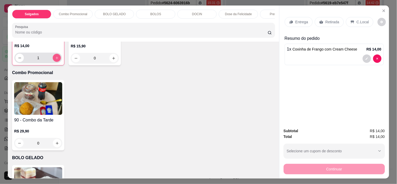
click at [57, 60] on button "increase-product-quantity" at bounding box center [57, 58] width 8 height 8
type input "2"
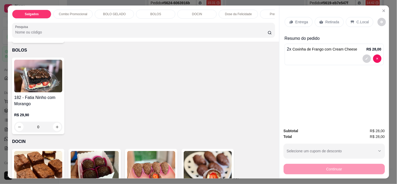
scroll to position [291, 0]
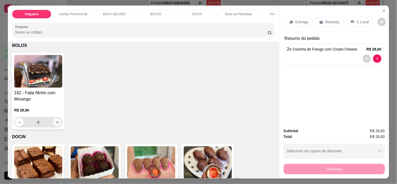
click at [56, 124] on icon "increase-product-quantity" at bounding box center [57, 122] width 4 height 4
type input "1"
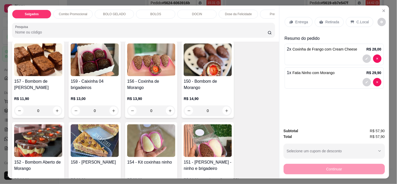
scroll to position [436, 0]
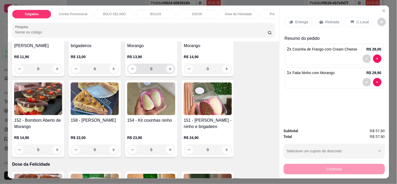
click at [169, 71] on icon "increase-product-quantity" at bounding box center [170, 69] width 4 height 4
click at [169, 71] on button "increase-product-quantity" at bounding box center [170, 69] width 8 height 8
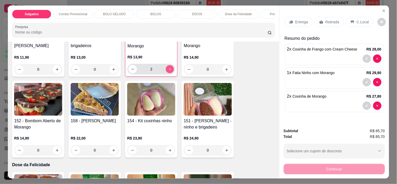
click at [169, 71] on button "increase-product-quantity" at bounding box center [170, 69] width 8 height 8
type input "3"
click at [304, 19] on p "Entrega" at bounding box center [301, 21] width 13 height 5
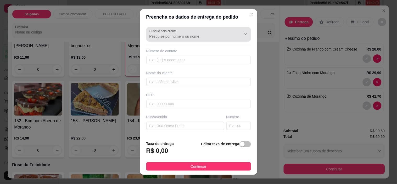
click at [168, 33] on label "Busque pelo cliente" at bounding box center [163, 31] width 29 height 4
click at [168, 34] on input "Busque pelo cliente" at bounding box center [191, 36] width 84 height 5
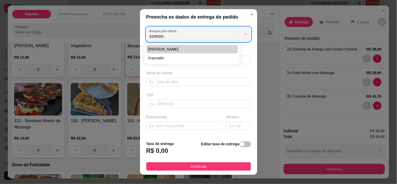
click at [168, 48] on span "[PERSON_NAME]" at bounding box center [189, 49] width 82 height 5
type input "[PERSON_NAME]"
type input "31992049323"
type input "[PERSON_NAME]"
type input "30421565"
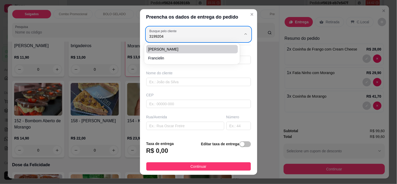
type input "Estrada do Cercadinho"
type input "2038"
type input "Ventosa"
type input "[GEOGRAPHIC_DATA]"
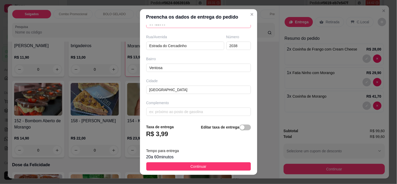
scroll to position [82, 0]
type input "[PERSON_NAME]"
drag, startPoint x: 232, startPoint y: 43, endPoint x: 207, endPoint y: 36, distance: 26.2
click at [207, 36] on div "Rua/[STREET_ADDRESS]" at bounding box center [198, 41] width 107 height 16
type input "2060"
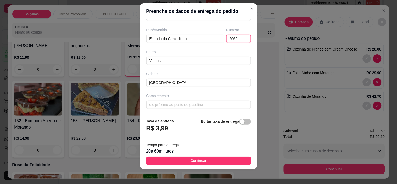
scroll to position [7, 0]
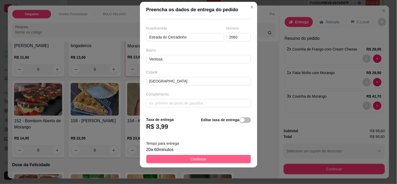
click at [199, 158] on span "Continuar" at bounding box center [198, 159] width 16 height 6
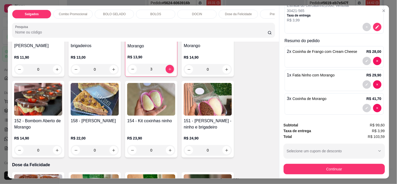
scroll to position [70, 0]
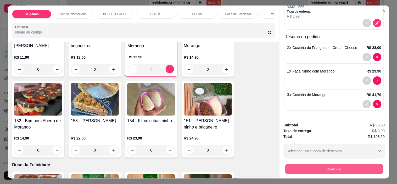
click at [328, 166] on button "Continuar" at bounding box center [334, 169] width 98 height 10
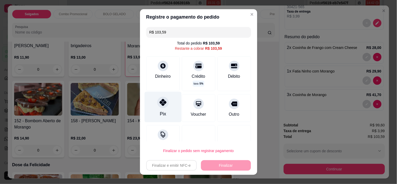
click at [156, 108] on div "Pix" at bounding box center [162, 107] width 37 height 31
type input "R$ 0,00"
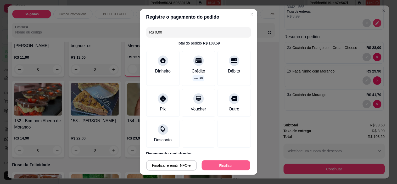
click at [236, 166] on button "Finalizar" at bounding box center [226, 165] width 48 height 10
type input "0"
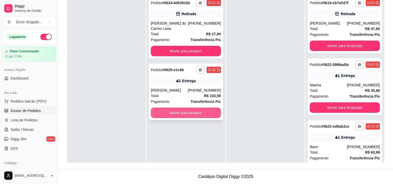
click at [168, 109] on button "Mover para preparo" at bounding box center [186, 112] width 70 height 10
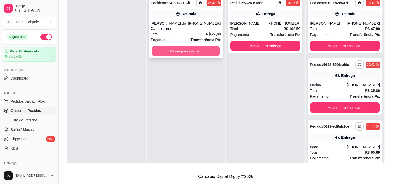
click at [183, 46] on button "Mover para preparo" at bounding box center [186, 51] width 68 height 10
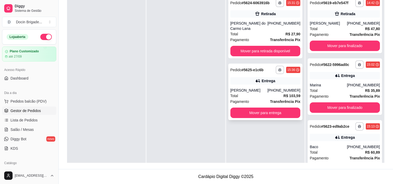
click at [244, 80] on div "**********" at bounding box center [265, 92] width 74 height 56
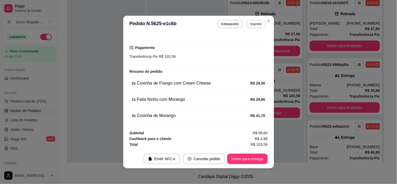
scroll to position [1, 0]
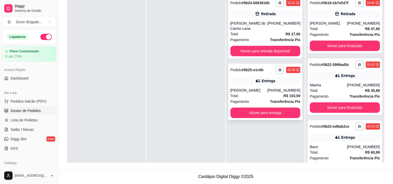
click at [260, 81] on div "**********" at bounding box center [265, 92] width 74 height 56
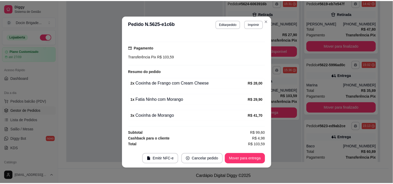
scroll to position [113, 0]
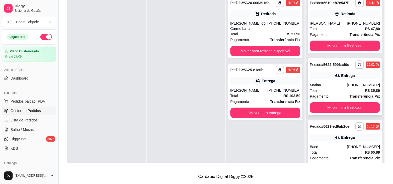
click at [326, 87] on div "Marina" at bounding box center [327, 84] width 37 height 5
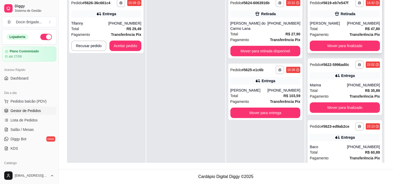
click at [319, 28] on div "Total R$ 47,80" at bounding box center [344, 29] width 70 height 6
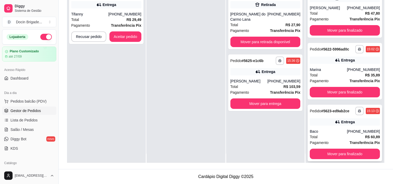
scroll to position [14, 0]
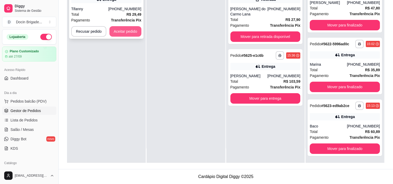
click at [128, 30] on button "Aceitar pedido" at bounding box center [125, 31] width 32 height 10
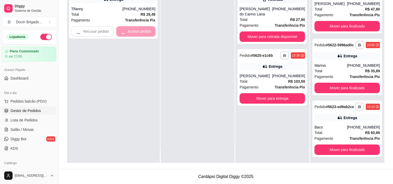
scroll to position [6, 0]
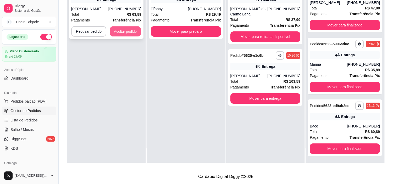
click at [118, 30] on button "Aceitar pedido" at bounding box center [125, 31] width 31 height 10
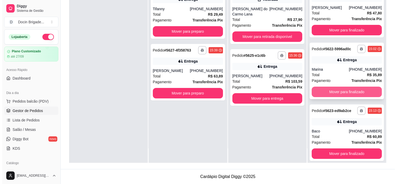
scroll to position [0, 0]
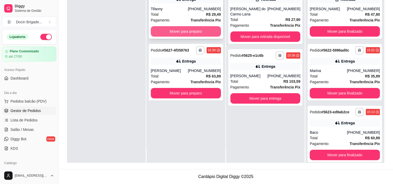
click at [186, 32] on button "Mover para preparo" at bounding box center [186, 31] width 70 height 10
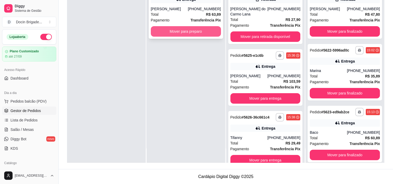
click at [188, 33] on button "Mover para preparo" at bounding box center [186, 31] width 70 height 10
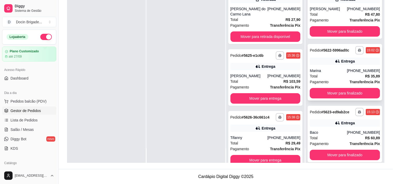
click at [355, 82] on strong "Transferência Pix" at bounding box center [364, 82] width 30 height 4
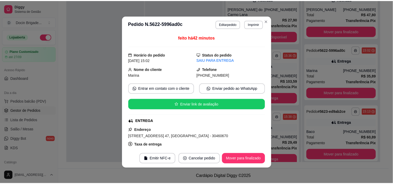
scroll to position [58, 0]
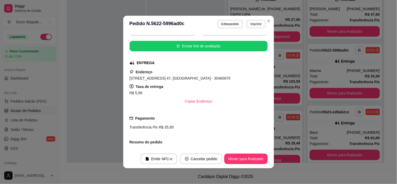
click at [174, 61] on div "ENTREGA" at bounding box center [197, 62] width 137 height 5
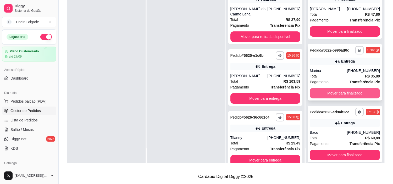
click at [334, 93] on button "Mover para finalizado" at bounding box center [344, 93] width 70 height 10
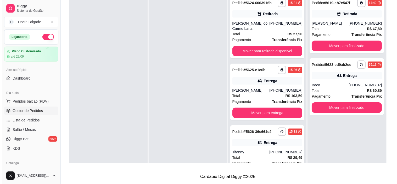
scroll to position [14, 0]
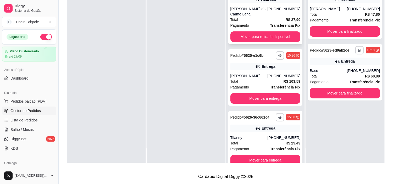
click at [257, 17] on div "Total R$ 27,90" at bounding box center [265, 20] width 70 height 6
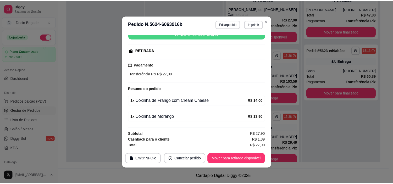
scroll to position [72, 0]
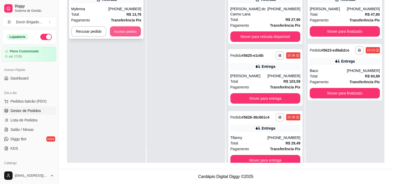
click at [120, 32] on button "Aceitar pedido" at bounding box center [125, 31] width 31 height 10
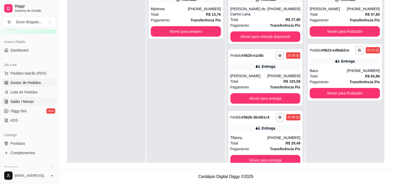
scroll to position [58, 0]
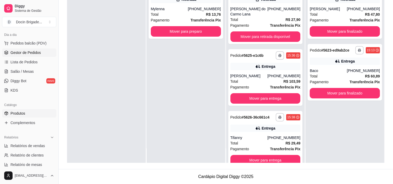
click at [14, 113] on span "Produtos" at bounding box center [17, 113] width 15 height 5
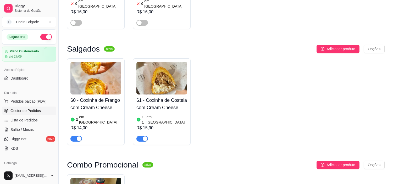
click at [19, 108] on span "Gestor de Pedidos" at bounding box center [25, 110] width 30 height 5
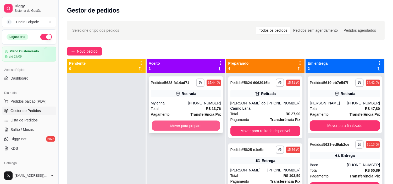
click at [195, 130] on button "Mover para preparo" at bounding box center [186, 126] width 68 height 10
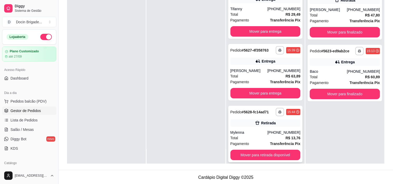
scroll to position [80, 0]
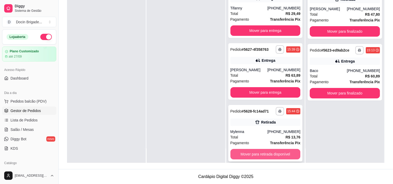
click at [254, 149] on button "Mover para retirada disponível" at bounding box center [265, 154] width 70 height 10
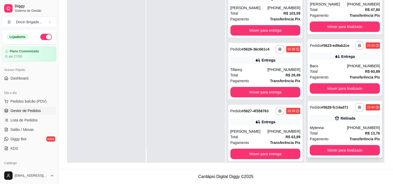
scroll to position [6, 0]
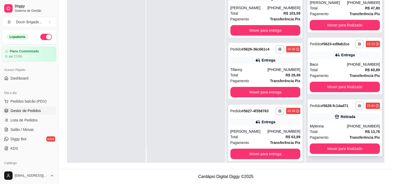
click at [346, 150] on button "Mover para finalizado" at bounding box center [344, 148] width 70 height 10
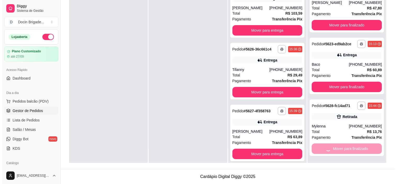
scroll to position [0, 0]
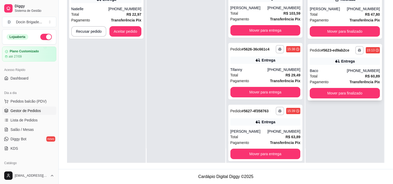
click at [327, 70] on div "Baco" at bounding box center [327, 70] width 37 height 5
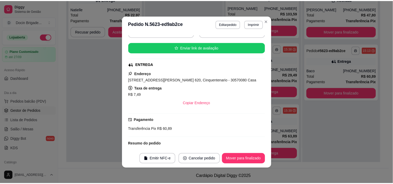
scroll to position [58, 0]
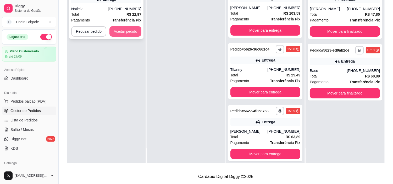
click at [133, 30] on button "Aceitar pedido" at bounding box center [125, 31] width 32 height 10
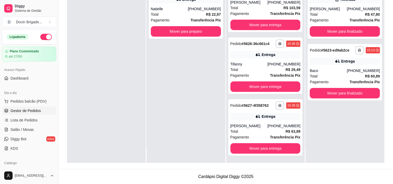
scroll to position [68, 0]
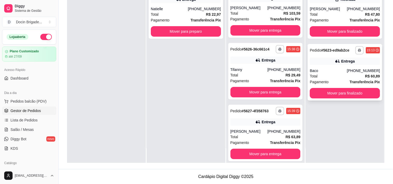
click at [327, 74] on div "Total R$ 60,89" at bounding box center [344, 76] width 70 height 6
click at [183, 30] on button "Mover para preparo" at bounding box center [186, 31] width 68 height 10
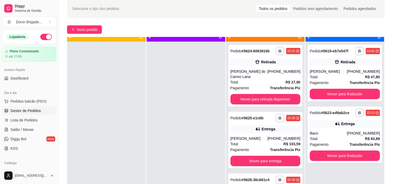
scroll to position [14, 0]
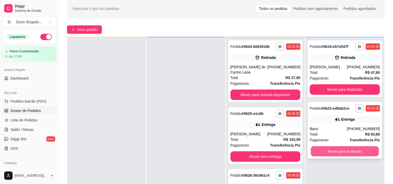
click at [347, 150] on button "Mover para finalizado" at bounding box center [344, 151] width 68 height 10
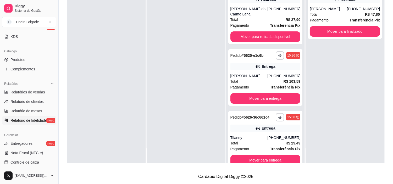
scroll to position [116, 0]
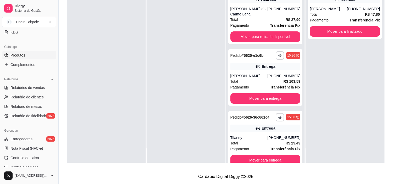
click at [16, 56] on span "Produtos" at bounding box center [17, 55] width 15 height 5
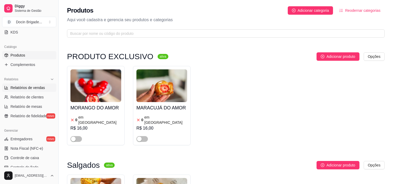
click at [34, 85] on span "Relatórios de vendas" at bounding box center [27, 87] width 35 height 5
select select "ALL"
select select "0"
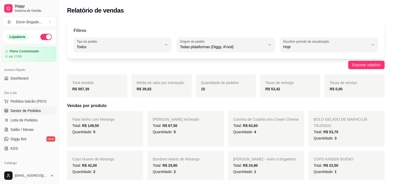
click at [21, 109] on span "Gestor de Pedidos" at bounding box center [25, 110] width 30 height 5
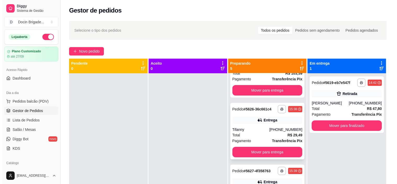
scroll to position [129, 0]
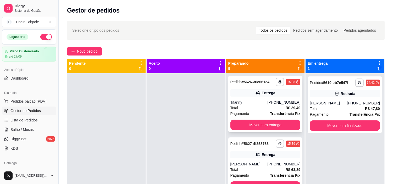
click at [249, 100] on div "Tifanny" at bounding box center [248, 102] width 37 height 5
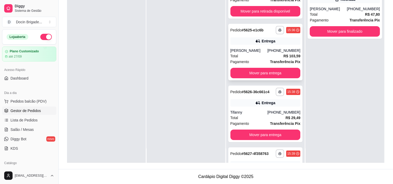
scroll to position [0, 0]
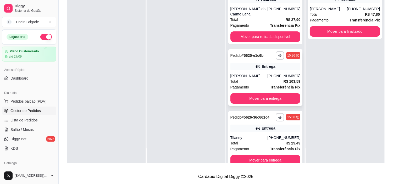
click at [258, 73] on div "[PERSON_NAME]" at bounding box center [248, 75] width 37 height 5
click at [268, 126] on div "Entrega" at bounding box center [268, 128] width 14 height 5
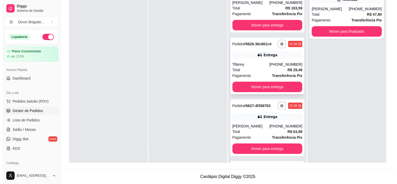
scroll to position [116, 0]
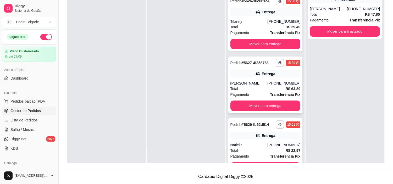
click at [262, 71] on div "Entrega" at bounding box center [268, 73] width 14 height 5
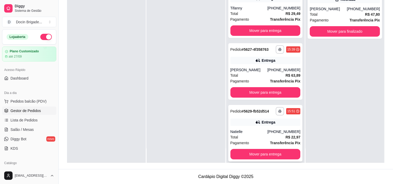
click at [248, 129] on div "Natielle" at bounding box center [248, 131] width 37 height 5
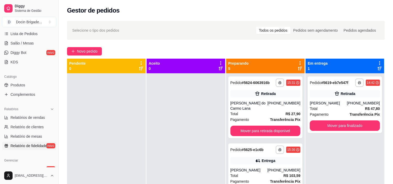
scroll to position [87, 0]
click at [26, 118] on span "Relatórios de vendas" at bounding box center [27, 116] width 35 height 5
select select "ALL"
select select "0"
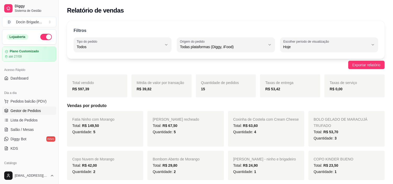
click at [20, 109] on span "Gestor de Pedidos" at bounding box center [25, 110] width 30 height 5
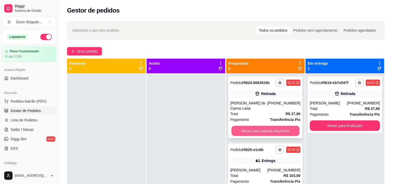
click at [275, 126] on button "Mover para retirada disponível" at bounding box center [265, 131] width 68 height 10
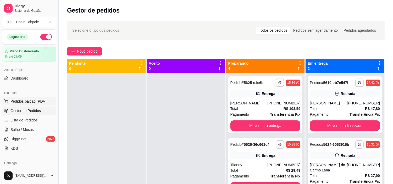
click at [12, 98] on button "Pedidos balcão (PDV)" at bounding box center [29, 101] width 54 height 8
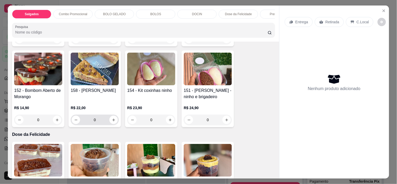
scroll to position [552, 0]
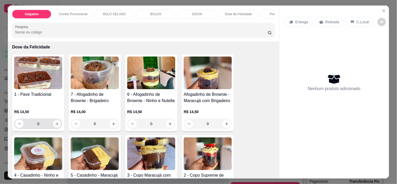
click at [55, 126] on icon "increase-product-quantity" at bounding box center [57, 124] width 4 height 4
type input "1"
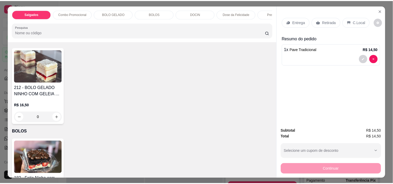
scroll to position [203, 0]
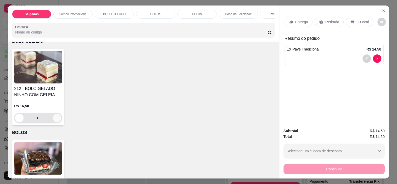
click at [55, 120] on icon "increase-product-quantity" at bounding box center [57, 118] width 4 height 4
type input "1"
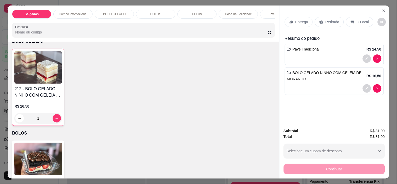
click at [321, 20] on div "Retirada" at bounding box center [329, 22] width 29 height 10
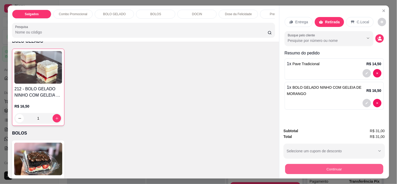
click at [334, 168] on button "Continuar" at bounding box center [334, 169] width 98 height 10
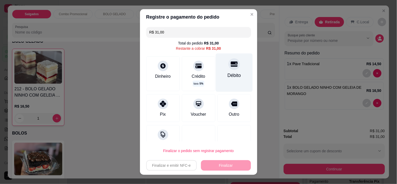
click at [227, 74] on div "Débito" at bounding box center [233, 75] width 13 height 7
type input "R$ 0,00"
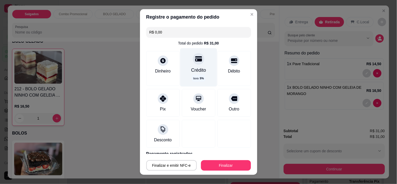
click at [185, 62] on div "Crédito taxa 5 %" at bounding box center [198, 67] width 37 height 38
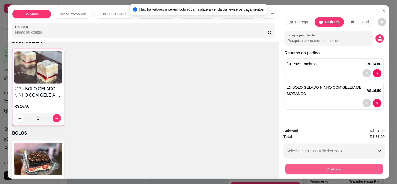
click at [334, 168] on button "Continuar" at bounding box center [334, 169] width 98 height 10
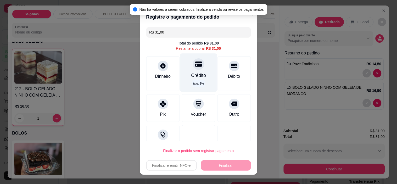
click at [191, 74] on div "Crédito" at bounding box center [198, 75] width 15 height 7
type input "R$ 0,00"
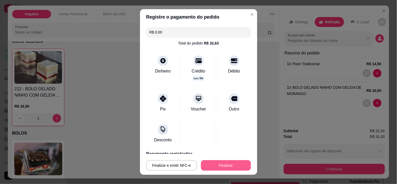
click at [219, 161] on button "Finalizar" at bounding box center [226, 165] width 50 height 10
type input "0"
type input "-R$ 31,00"
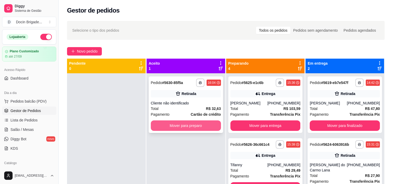
click at [183, 127] on button "Mover para preparo" at bounding box center [186, 125] width 70 height 10
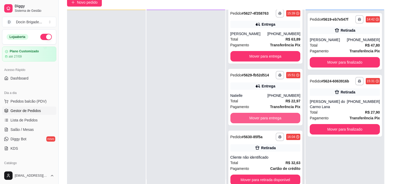
scroll to position [80, 0]
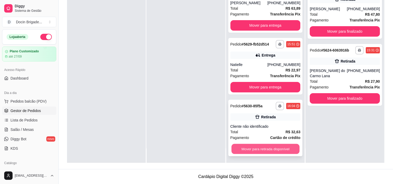
click at [249, 149] on button "Mover para retirada disponível" at bounding box center [265, 149] width 68 height 10
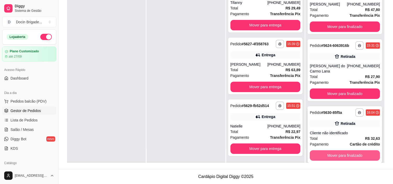
scroll to position [6, 0]
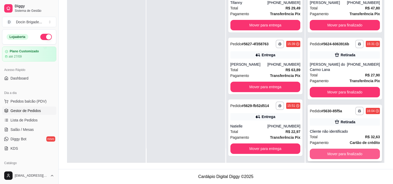
click at [344, 149] on button "Mover para finalizado" at bounding box center [344, 154] width 70 height 10
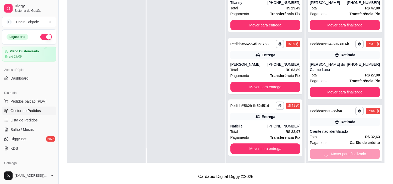
scroll to position [0, 0]
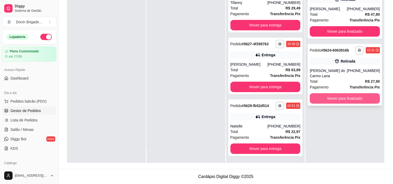
click at [324, 93] on button "Mover para finalizado" at bounding box center [344, 98] width 70 height 10
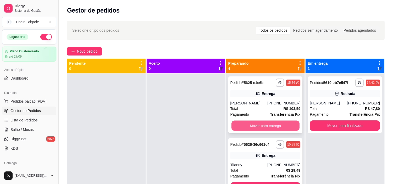
click at [254, 129] on button "Mover para entrega" at bounding box center [265, 126] width 68 height 10
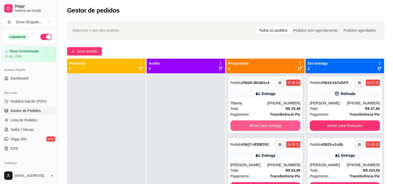
click at [254, 126] on button "Mover para entrega" at bounding box center [265, 125] width 70 height 10
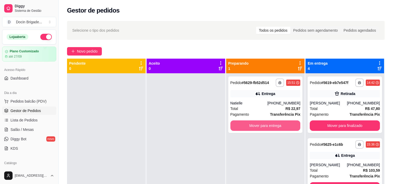
click at [254, 126] on button "Mover para entrega" at bounding box center [265, 125] width 70 height 10
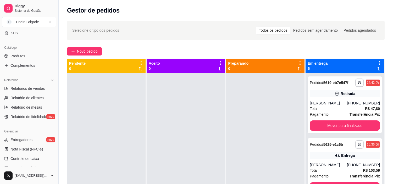
scroll to position [116, 0]
click at [18, 53] on span "Produtos" at bounding box center [17, 55] width 15 height 5
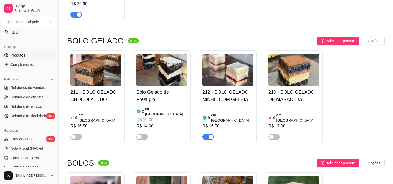
scroll to position [465, 0]
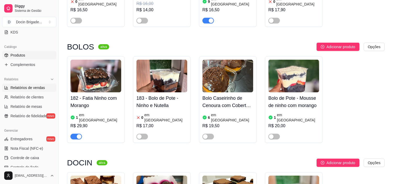
click at [27, 88] on span "Relatórios de vendas" at bounding box center [27, 87] width 35 height 5
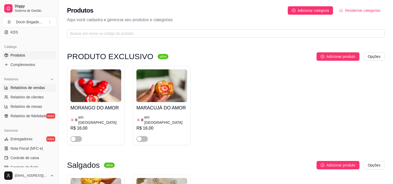
select select "ALL"
select select "0"
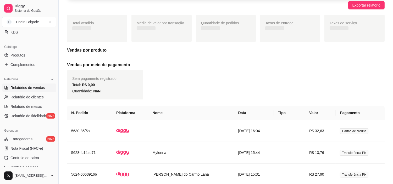
scroll to position [61, 0]
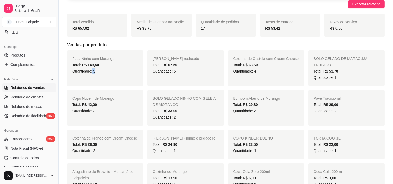
drag, startPoint x: 92, startPoint y: 70, endPoint x: 98, endPoint y: 69, distance: 5.8
click at [98, 69] on div "Quantidade: 5" at bounding box center [105, 71] width 66 height 6
click at [96, 83] on div "[PERSON_NAME] com Morango Total: R$ 149,50 Quantidade: 5" at bounding box center [105, 68] width 76 height 36
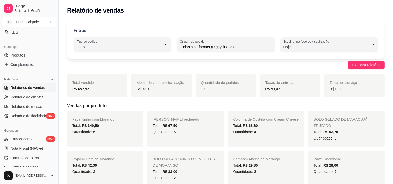
scroll to position [29, 0]
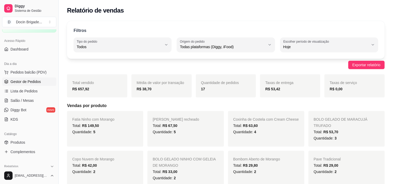
click at [31, 80] on span "Gestor de Pedidos" at bounding box center [25, 81] width 30 height 5
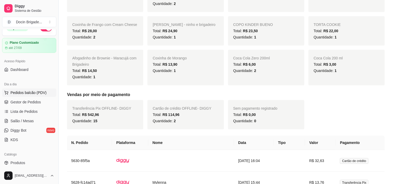
scroll to position [0, 0]
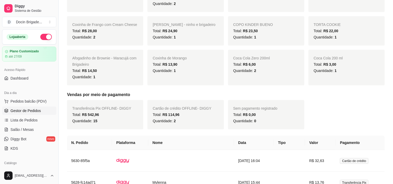
click at [30, 108] on link "Gestor de Pedidos" at bounding box center [29, 110] width 54 height 8
click at [35, 111] on span "Gestor de Pedidos" at bounding box center [25, 110] width 30 height 5
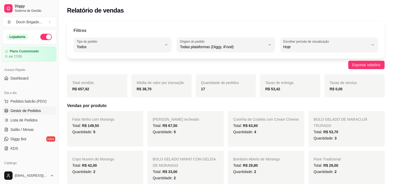
click at [39, 112] on span "Gestor de Pedidos" at bounding box center [25, 110] width 30 height 5
click at [17, 112] on span "Gestor de Pedidos" at bounding box center [25, 110] width 30 height 5
drag, startPoint x: 20, startPoint y: 108, endPoint x: 35, endPoint y: 88, distance: 25.0
click at [20, 109] on span "Gestor de Pedidos" at bounding box center [25, 110] width 30 height 5
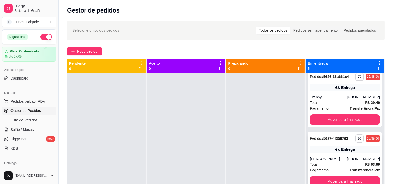
scroll to position [71, 0]
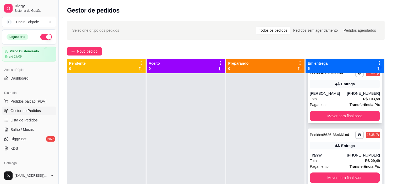
click at [334, 96] on div "Total R$ 103,59" at bounding box center [344, 99] width 70 height 6
click at [323, 117] on button "Mover para finalizado" at bounding box center [344, 116] width 70 height 10
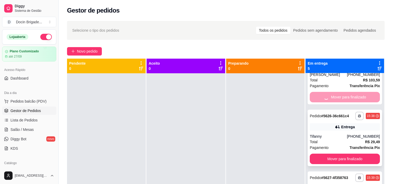
scroll to position [100, 0]
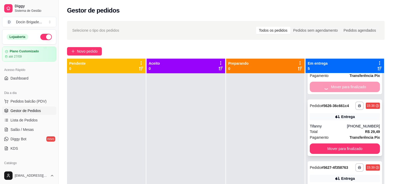
click at [332, 123] on div "**********" at bounding box center [344, 127] width 74 height 56
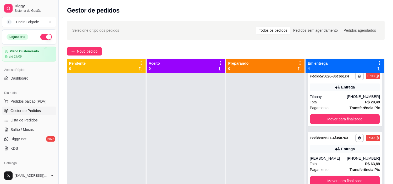
scroll to position [39, 0]
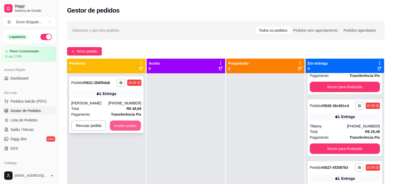
click at [130, 127] on button "Aceitar pedido" at bounding box center [125, 126] width 31 height 10
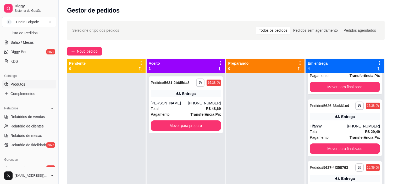
click at [12, 84] on span "Produtos" at bounding box center [17, 84] width 15 height 5
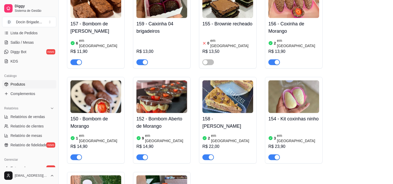
scroll to position [697, 0]
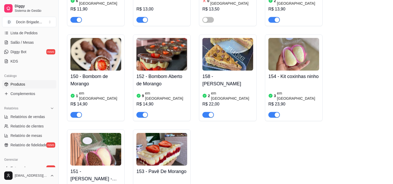
click at [75, 112] on span "button" at bounding box center [76, 115] width 12 height 6
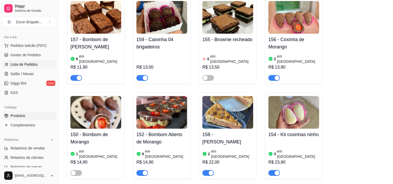
scroll to position [0, 0]
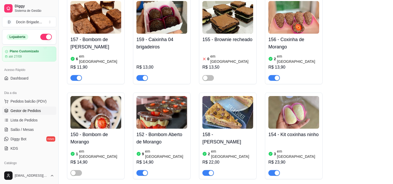
click at [28, 111] on span "Gestor de Pedidos" at bounding box center [25, 110] width 30 height 5
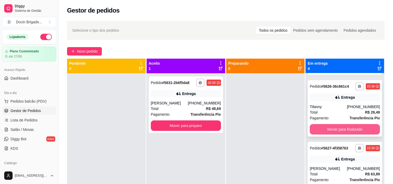
click at [339, 130] on button "Mover para finalizado" at bounding box center [344, 129] width 70 height 10
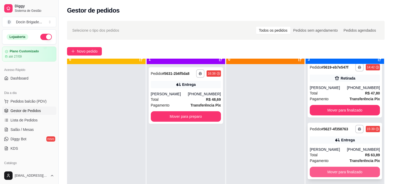
scroll to position [14, 0]
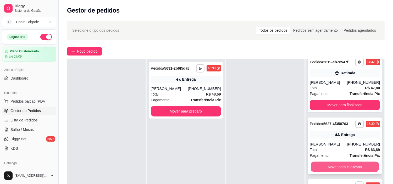
click at [339, 163] on button "Mover para finalizado" at bounding box center [344, 167] width 68 height 10
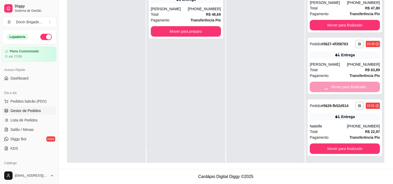
scroll to position [0, 0]
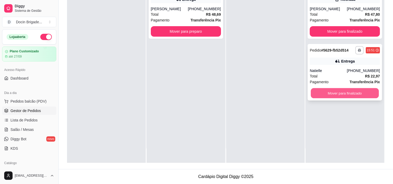
click at [334, 92] on button "Mover para finalizado" at bounding box center [344, 93] width 68 height 10
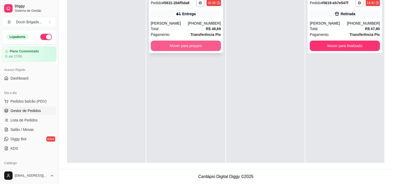
click at [181, 48] on button "Mover para preparo" at bounding box center [186, 46] width 70 height 10
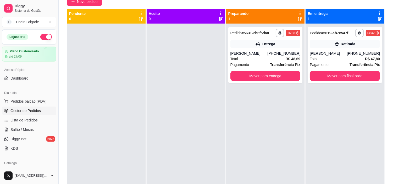
scroll to position [22, 0]
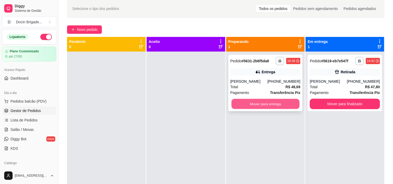
click at [267, 102] on button "Mover para entrega" at bounding box center [265, 104] width 68 height 10
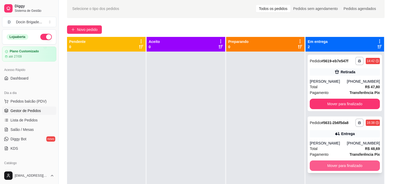
click at [344, 163] on button "Mover para finalizado" at bounding box center [344, 165] width 70 height 10
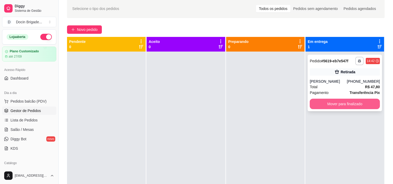
click at [334, 103] on button "Mover para finalizado" at bounding box center [344, 104] width 70 height 10
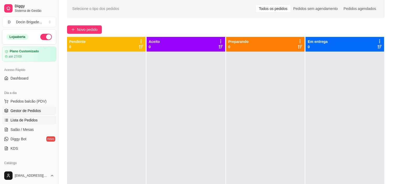
scroll to position [87, 0]
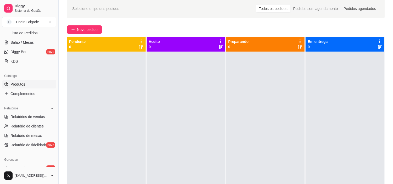
click at [21, 84] on span "Produtos" at bounding box center [17, 84] width 15 height 5
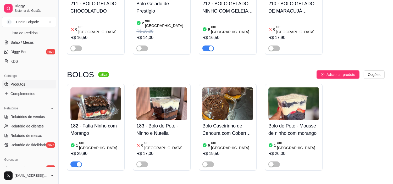
scroll to position [465, 0]
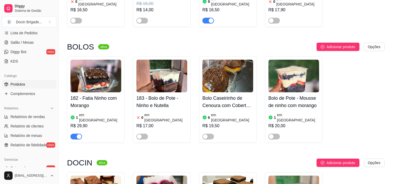
click at [104, 60] on img at bounding box center [95, 76] width 51 height 33
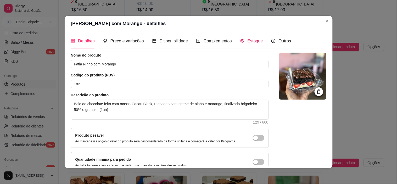
click at [247, 39] on span "Estoque" at bounding box center [254, 41] width 15 height 4
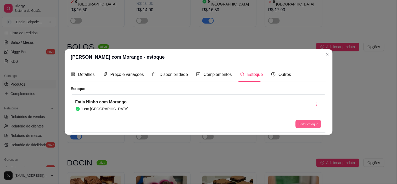
click at [305, 120] on button "Editar estoque" at bounding box center [308, 124] width 26 height 8
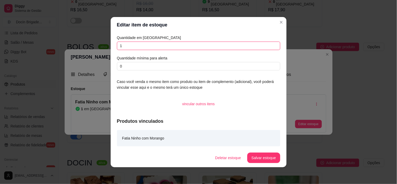
click at [146, 48] on input "1" at bounding box center [198, 46] width 163 height 8
type input "6"
click at [267, 154] on button "Salvar estoque" at bounding box center [264, 157] width 32 height 10
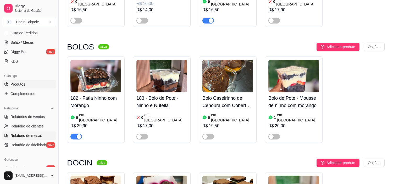
scroll to position [0, 0]
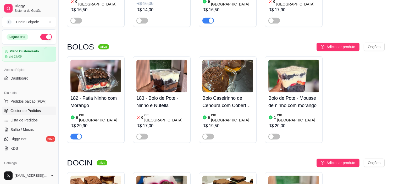
click at [31, 111] on span "Gestor de Pedidos" at bounding box center [25, 110] width 30 height 5
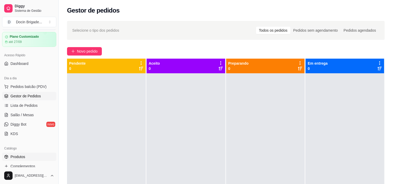
scroll to position [29, 0]
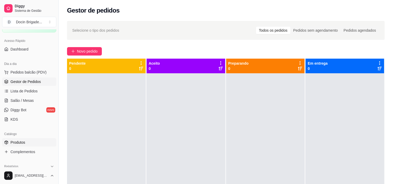
click at [27, 140] on link "Produtos" at bounding box center [29, 142] width 54 height 8
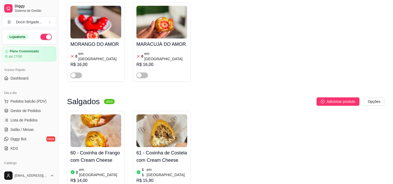
scroll to position [116, 0]
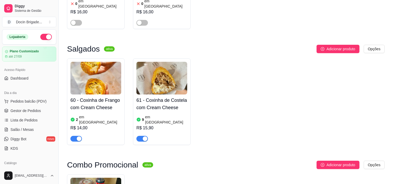
click at [85, 71] on img at bounding box center [95, 78] width 51 height 33
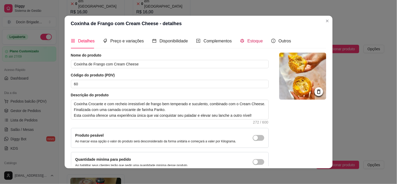
click at [253, 41] on span "Estoque" at bounding box center [254, 41] width 15 height 4
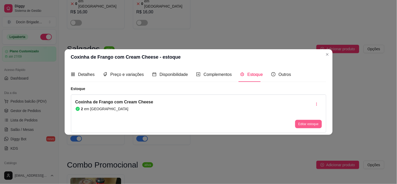
click at [309, 124] on button "Editar estoque" at bounding box center [308, 124] width 26 height 8
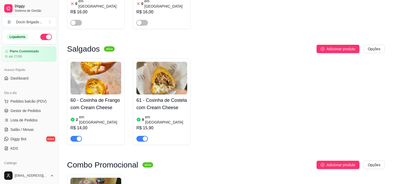
click at [100, 71] on img at bounding box center [95, 78] width 51 height 33
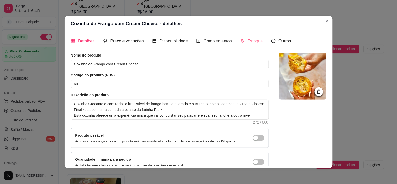
click at [254, 45] on div "Estoque" at bounding box center [251, 40] width 23 height 15
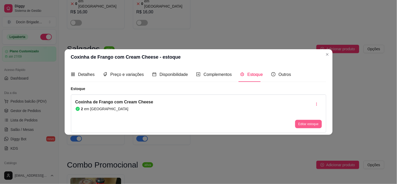
click at [302, 121] on button "Editar estoque" at bounding box center [308, 124] width 26 height 8
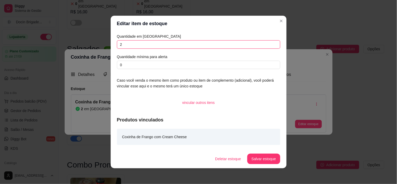
click at [162, 45] on input "2" at bounding box center [198, 44] width 163 height 8
type input "1"
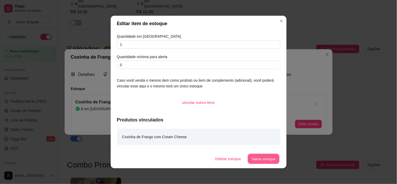
click at [268, 152] on footer "Deletar estoque Salvar estoque" at bounding box center [199, 158] width 176 height 19
click at [259, 157] on button "Salvar estoque" at bounding box center [264, 159] width 32 height 10
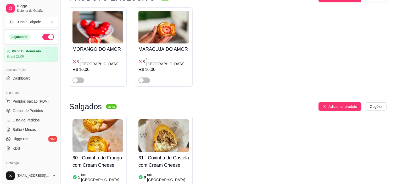
scroll to position [0, 0]
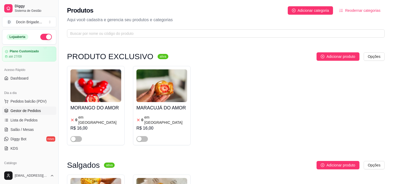
click at [21, 113] on span "Gestor de Pedidos" at bounding box center [25, 110] width 30 height 5
click at [40, 109] on link "Gestor de Pedidos" at bounding box center [29, 110] width 54 height 8
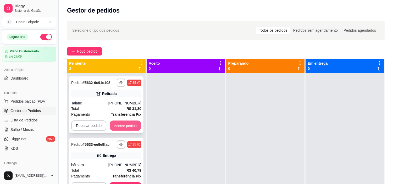
click at [132, 128] on button "Aceitar pedido" at bounding box center [125, 126] width 31 height 10
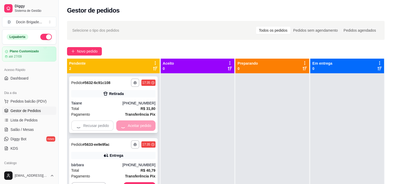
click at [134, 126] on div "Recusar pedido Aceitar pedido" at bounding box center [113, 125] width 84 height 10
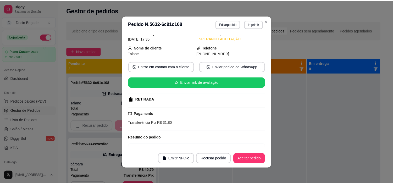
scroll to position [56, 0]
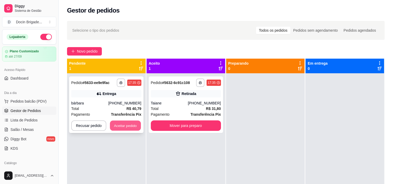
click at [126, 126] on button "Aceitar pedido" at bounding box center [125, 126] width 31 height 10
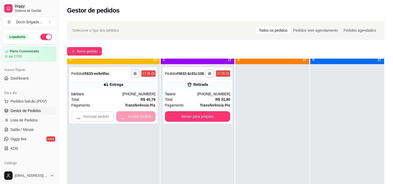
scroll to position [14, 0]
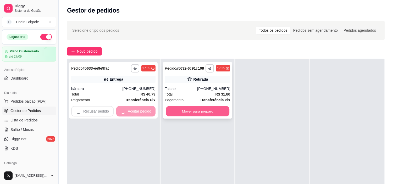
click at [183, 111] on button "Mover para preparo" at bounding box center [197, 111] width 63 height 10
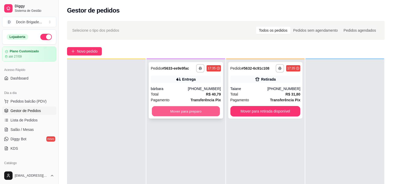
click at [208, 107] on button "Mover para preparo" at bounding box center [186, 111] width 68 height 10
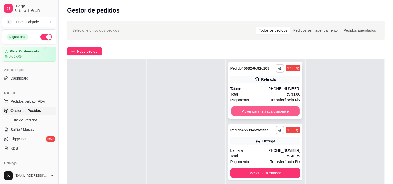
click at [280, 114] on button "Mover para retirada disponível" at bounding box center [265, 111] width 68 height 10
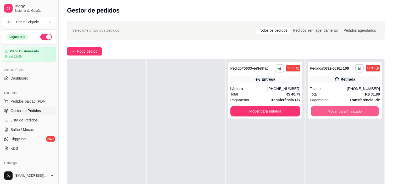
click at [313, 109] on button "Mover para finalizado" at bounding box center [344, 111] width 68 height 10
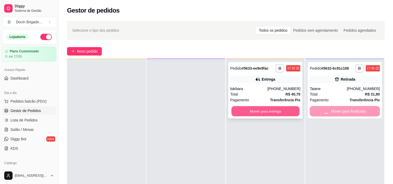
click at [272, 112] on button "Mover para entrega" at bounding box center [265, 111] width 68 height 10
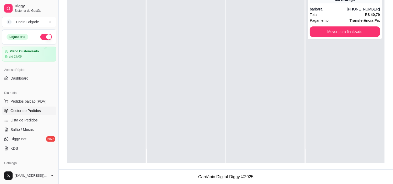
scroll to position [80, 0]
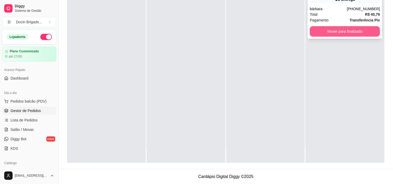
click at [326, 30] on button "Mover para finalizado" at bounding box center [344, 31] width 70 height 10
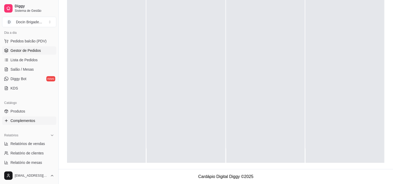
scroll to position [116, 0]
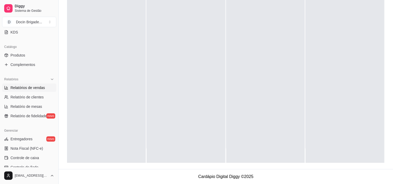
click at [29, 87] on span "Relatórios de vendas" at bounding box center [27, 87] width 35 height 5
select select "ALL"
select select "0"
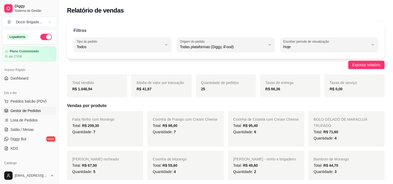
click at [27, 113] on span "Gestor de Pedidos" at bounding box center [25, 110] width 30 height 5
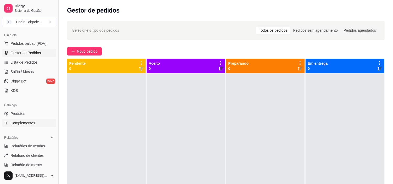
scroll to position [58, 0]
click at [31, 147] on span "Relatórios de vendas" at bounding box center [27, 145] width 35 height 5
select select "ALL"
select select "0"
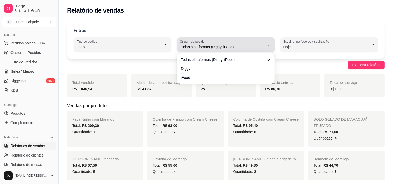
click at [185, 48] on span "Todas plataformas (Diggy, iFood)" at bounding box center [222, 46] width 85 height 5
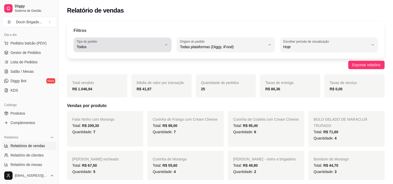
click at [149, 35] on div "Filtros ALL Tipo do pedido Todos Entrega Retirada Mesa Consumo local Tipo do pe…" at bounding box center [225, 40] width 317 height 38
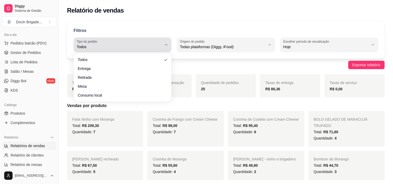
click at [137, 44] on span "Todos" at bounding box center [119, 46] width 85 height 5
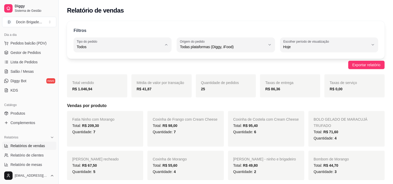
click at [87, 69] on span "Entrega" at bounding box center [119, 67] width 81 height 5
type input "DELIVERY"
select select "DELIVERY"
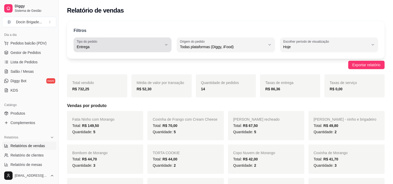
click at [91, 48] on span "Entrega" at bounding box center [119, 46] width 85 height 5
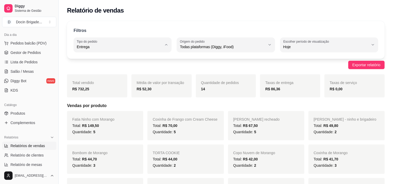
click at [79, 57] on span "Todos" at bounding box center [119, 59] width 81 height 5
type input "ALL"
select select "ALL"
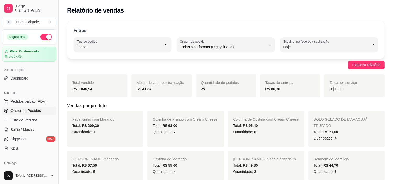
click at [25, 112] on span "Gestor de Pedidos" at bounding box center [25, 110] width 30 height 5
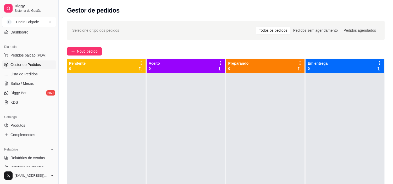
scroll to position [116, 0]
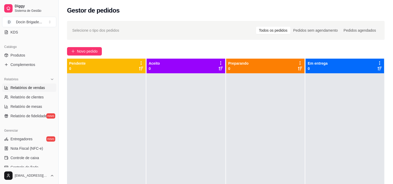
click at [17, 87] on span "Relatórios de vendas" at bounding box center [27, 87] width 35 height 5
select select "ALL"
select select "0"
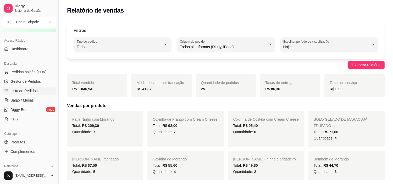
scroll to position [29, 0]
click at [30, 83] on span "Gestor de Pedidos" at bounding box center [25, 81] width 30 height 5
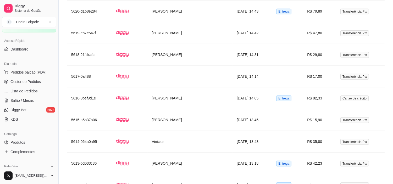
scroll to position [755, 0]
